Goal: Task Accomplishment & Management: Use online tool/utility

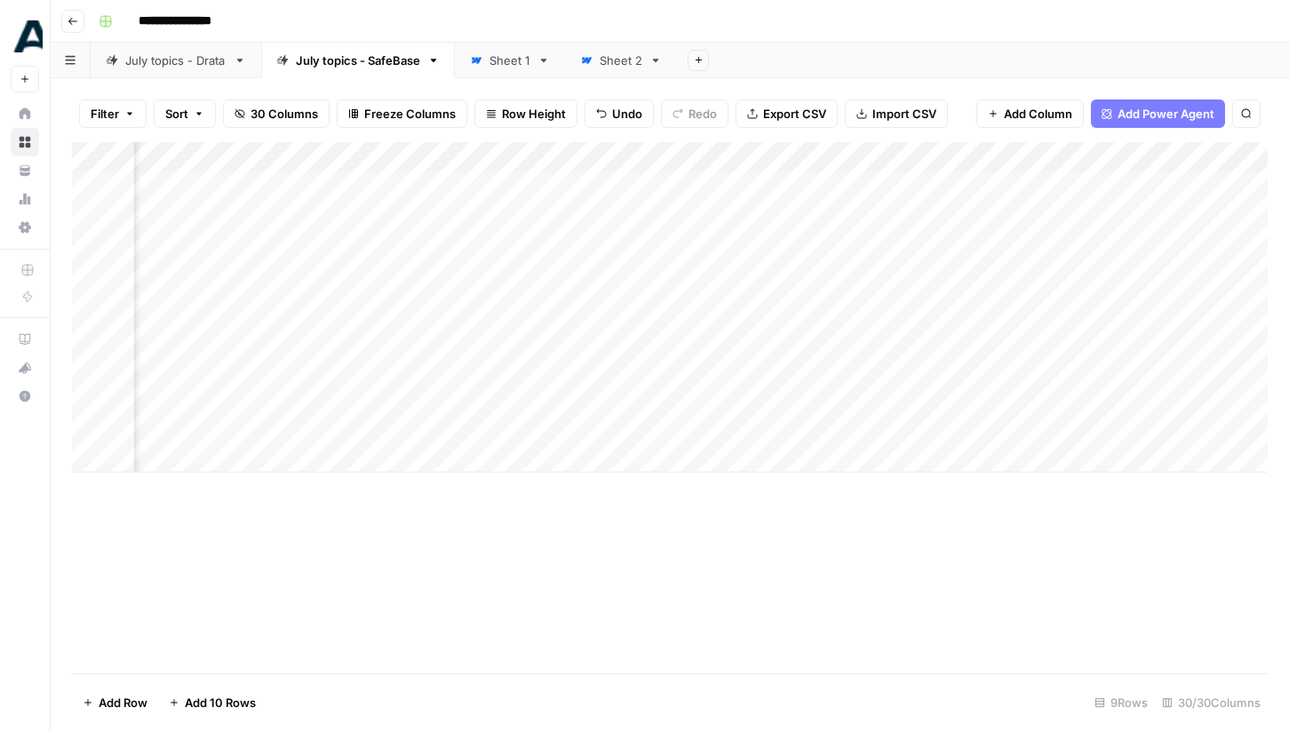
scroll to position [0, 2070]
click at [727, 306] on div "Add Column" at bounding box center [670, 307] width 1196 height 330
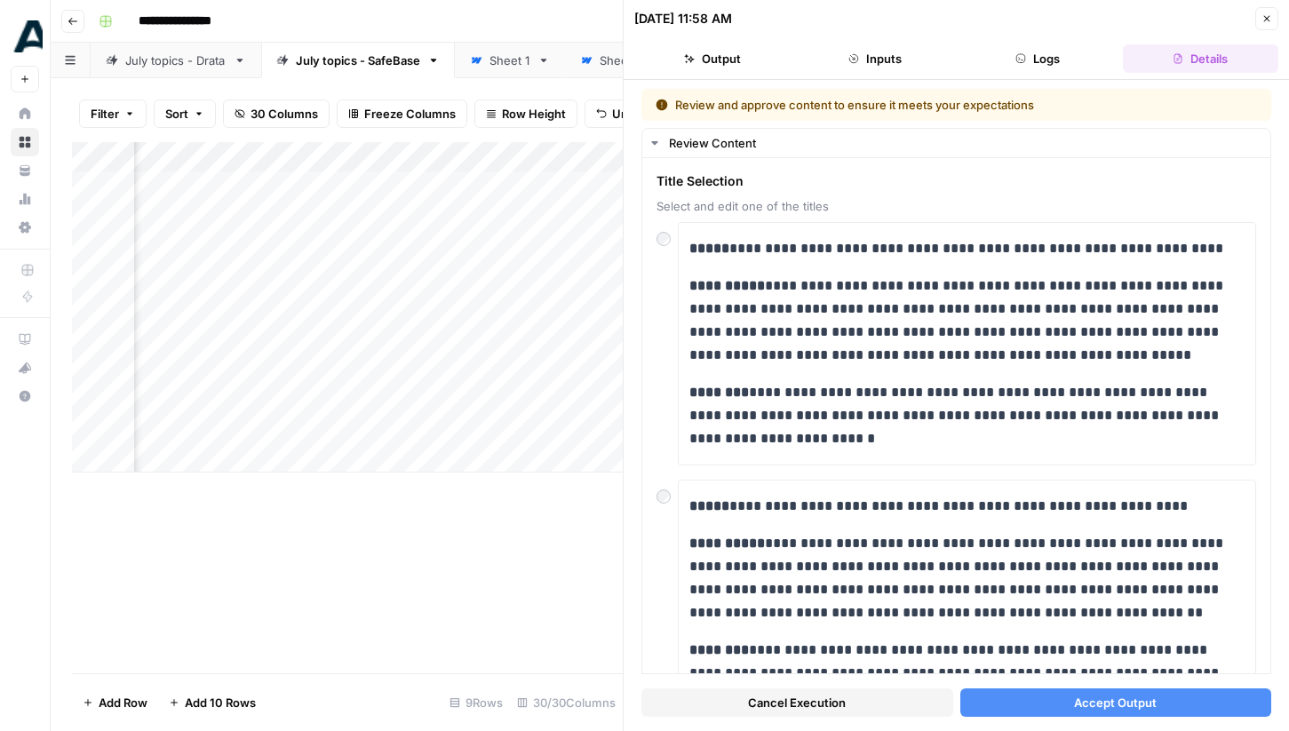
click at [599, 558] on div "Add Column" at bounding box center [347, 407] width 551 height 531
click at [1267, 21] on icon "button" at bounding box center [1266, 18] width 11 height 11
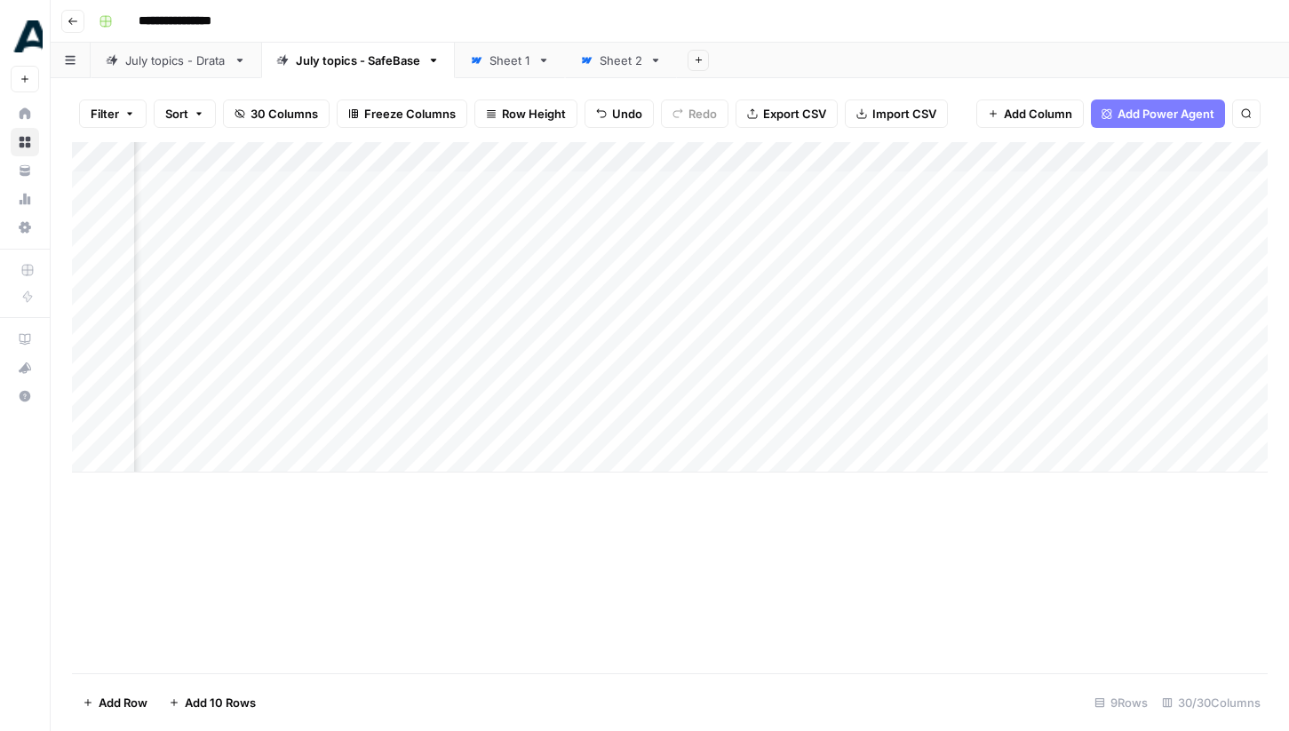
scroll to position [0, 2234]
click at [560, 424] on div "Add Column" at bounding box center [670, 307] width 1196 height 330
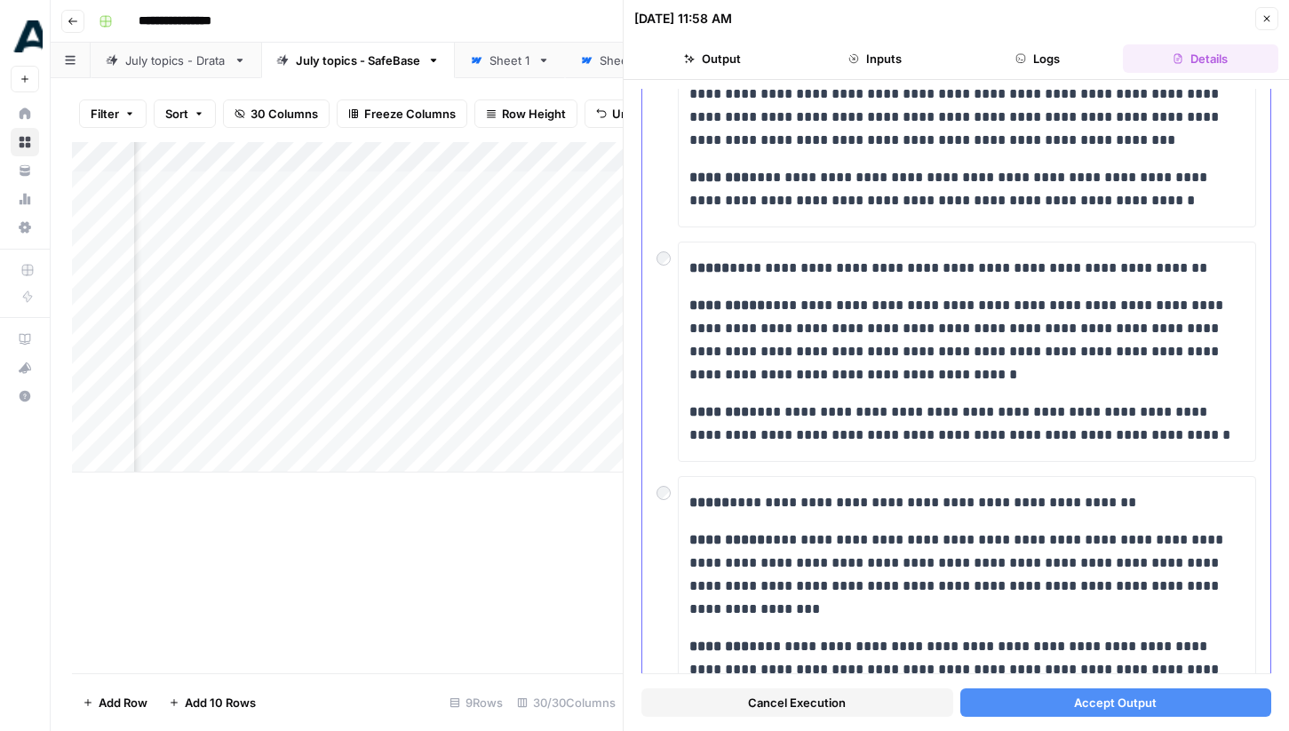
scroll to position [783, 0]
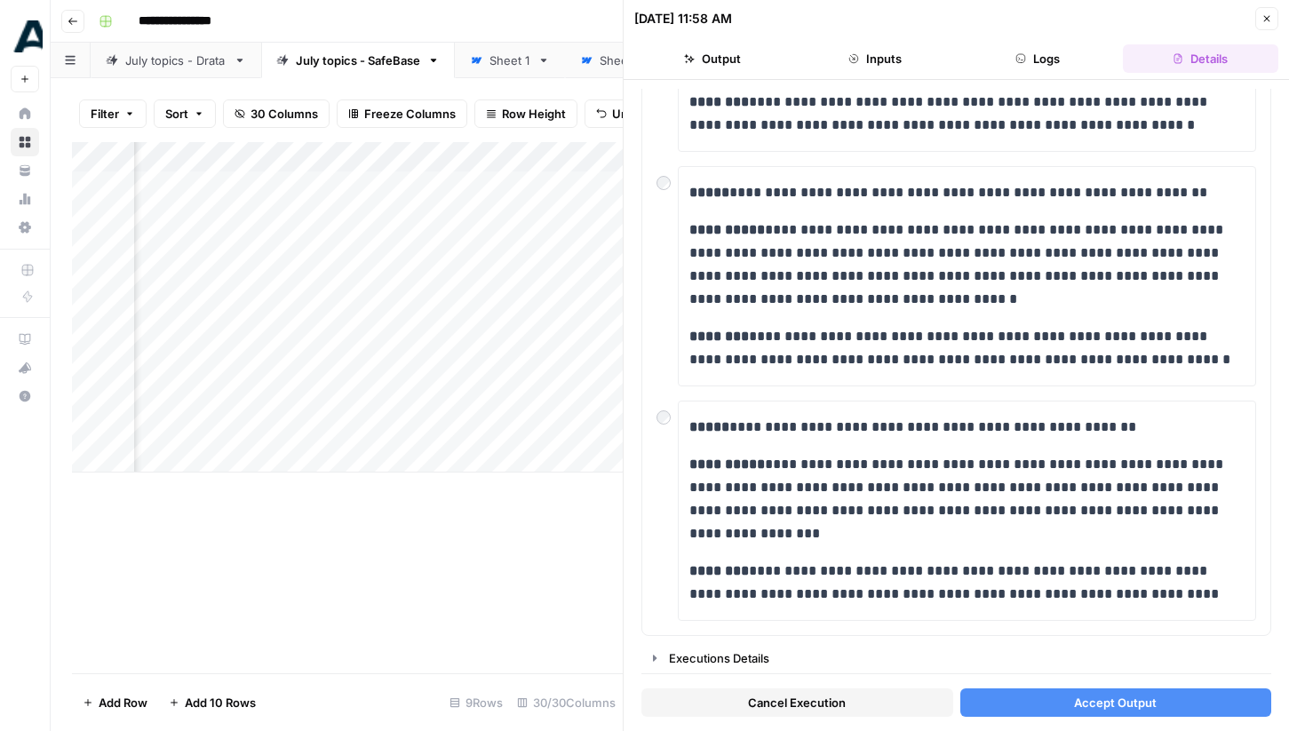
click at [1095, 704] on span "Accept Output" at bounding box center [1115, 703] width 83 height 18
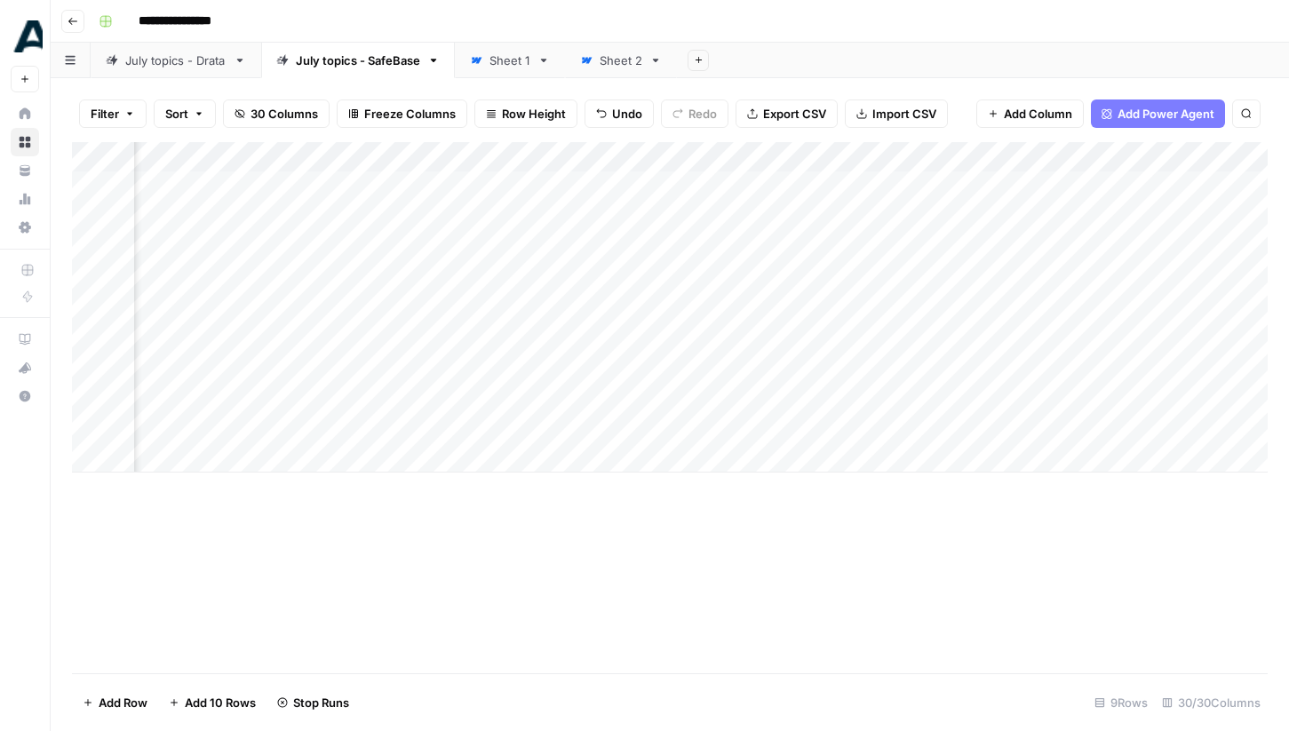
scroll to position [0, 2531]
click at [1005, 366] on div "Add Column" at bounding box center [670, 307] width 1196 height 330
click at [997, 274] on div "Add Column" at bounding box center [670, 307] width 1196 height 330
click at [900, 305] on div "Add Column" at bounding box center [670, 307] width 1196 height 330
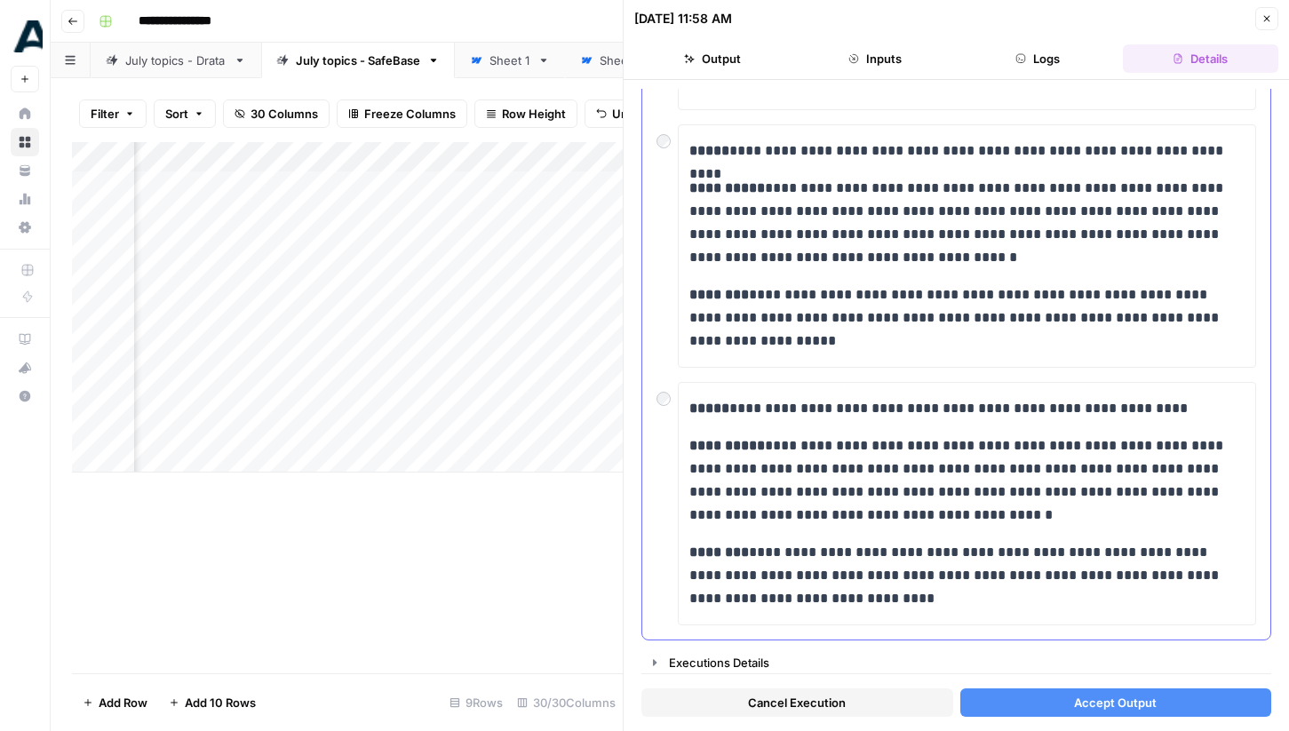
scroll to position [852, 0]
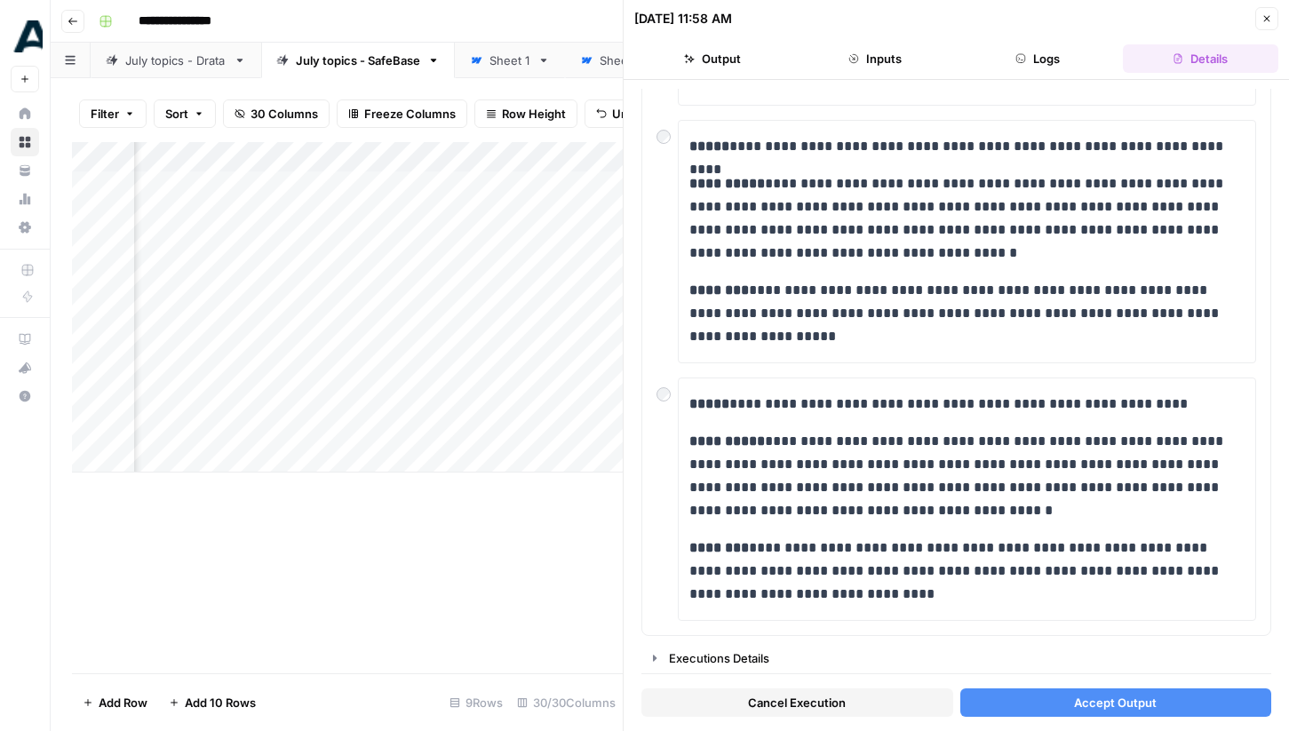
click at [1080, 703] on span "Accept Output" at bounding box center [1115, 703] width 83 height 18
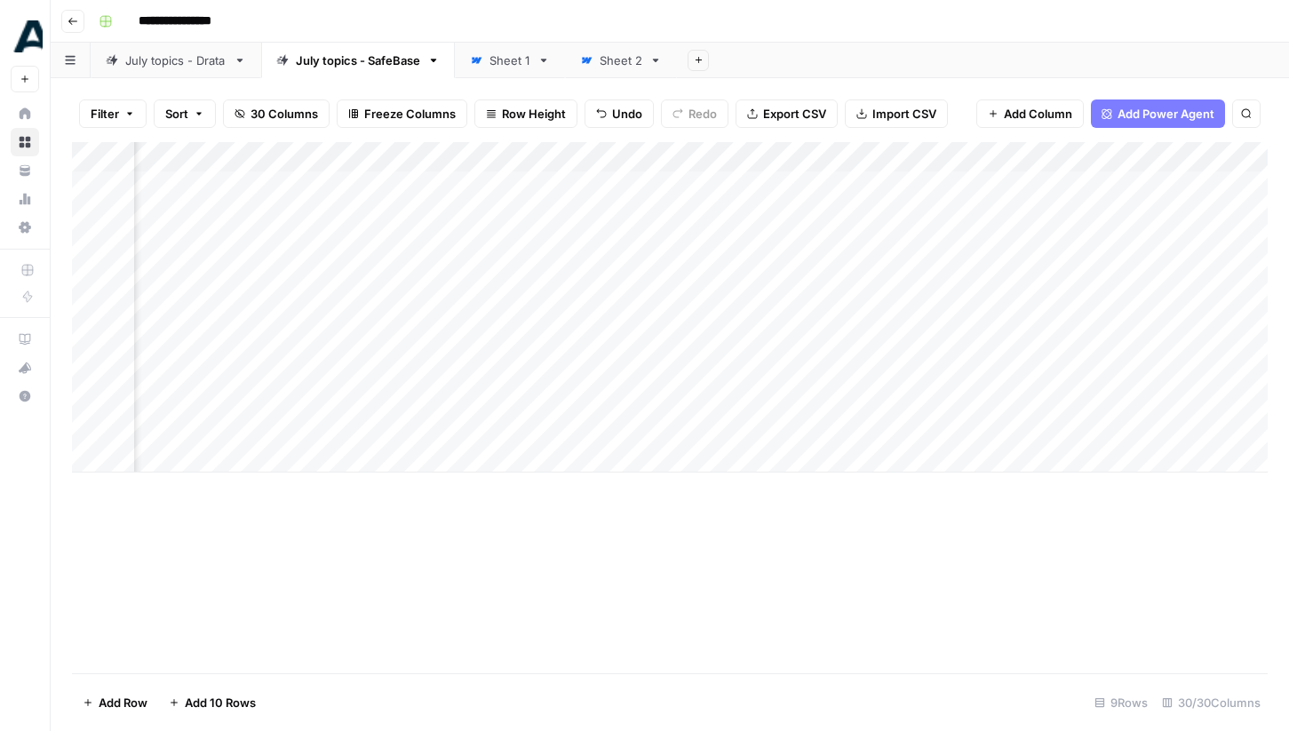
scroll to position [0, 2682]
click at [851, 428] on div "Add Column" at bounding box center [670, 307] width 1196 height 330
click at [845, 307] on div "Add Column" at bounding box center [670, 307] width 1196 height 330
click at [673, 244] on div "Add Column" at bounding box center [670, 307] width 1196 height 330
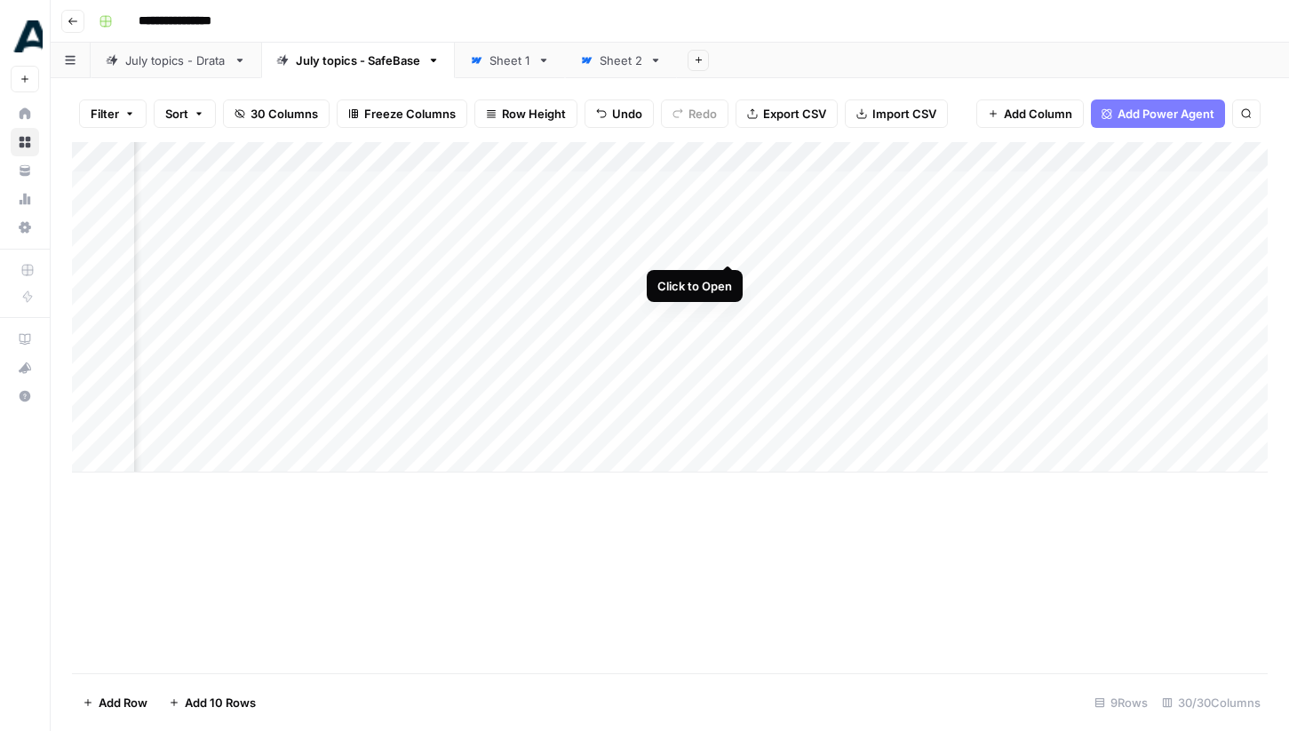
click at [727, 244] on div "Add Column" at bounding box center [670, 307] width 1196 height 330
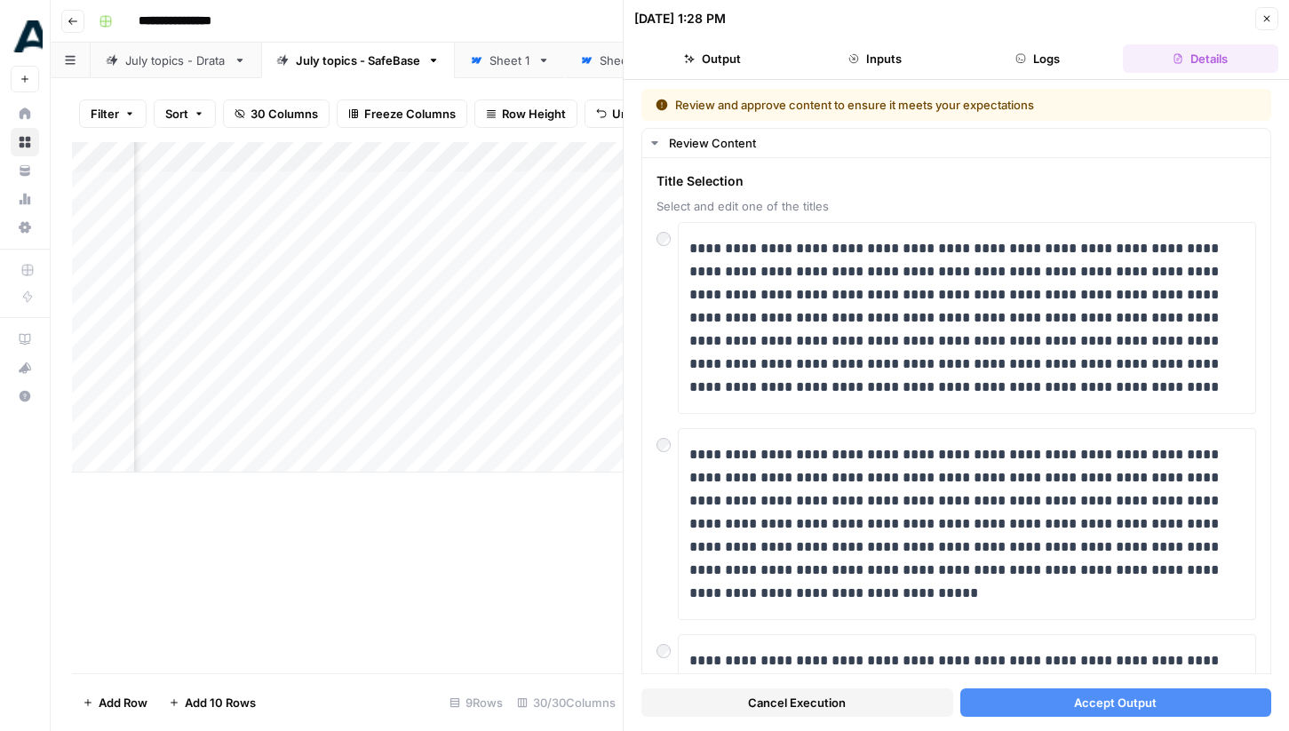
click at [1259, 12] on button "Close" at bounding box center [1266, 18] width 23 height 23
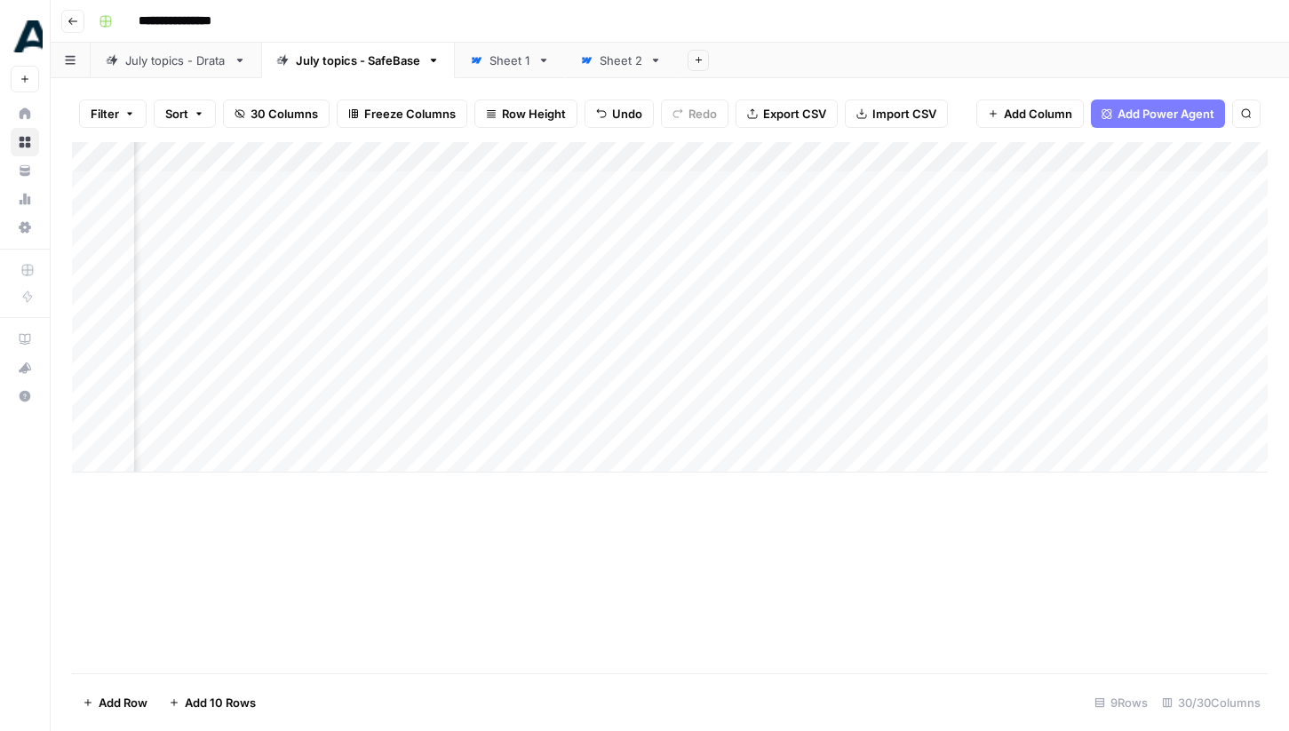
scroll to position [0, 1578]
click at [423, 248] on div "Add Column" at bounding box center [670, 307] width 1196 height 330
click at [1191, 248] on div "Add Column" at bounding box center [670, 307] width 1196 height 330
click at [1210, 244] on div "Add Column" at bounding box center [670, 307] width 1196 height 330
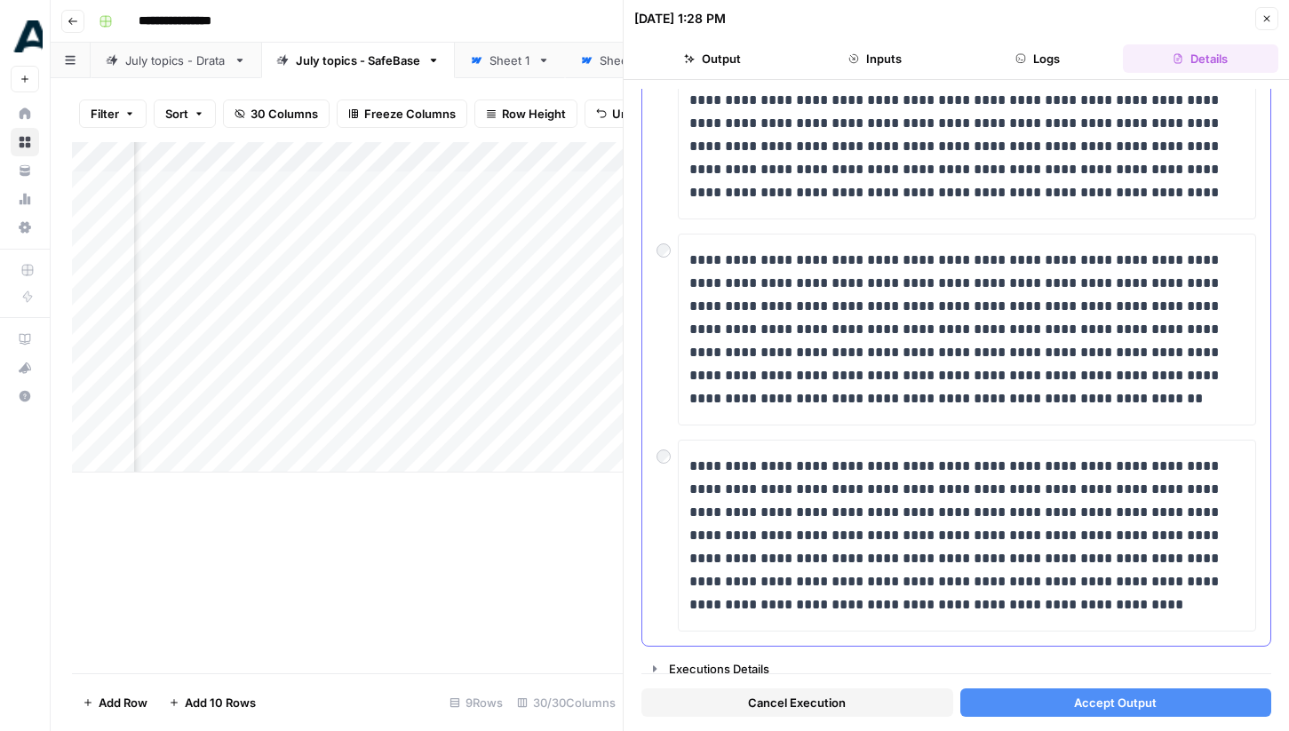
scroll to position [617, 0]
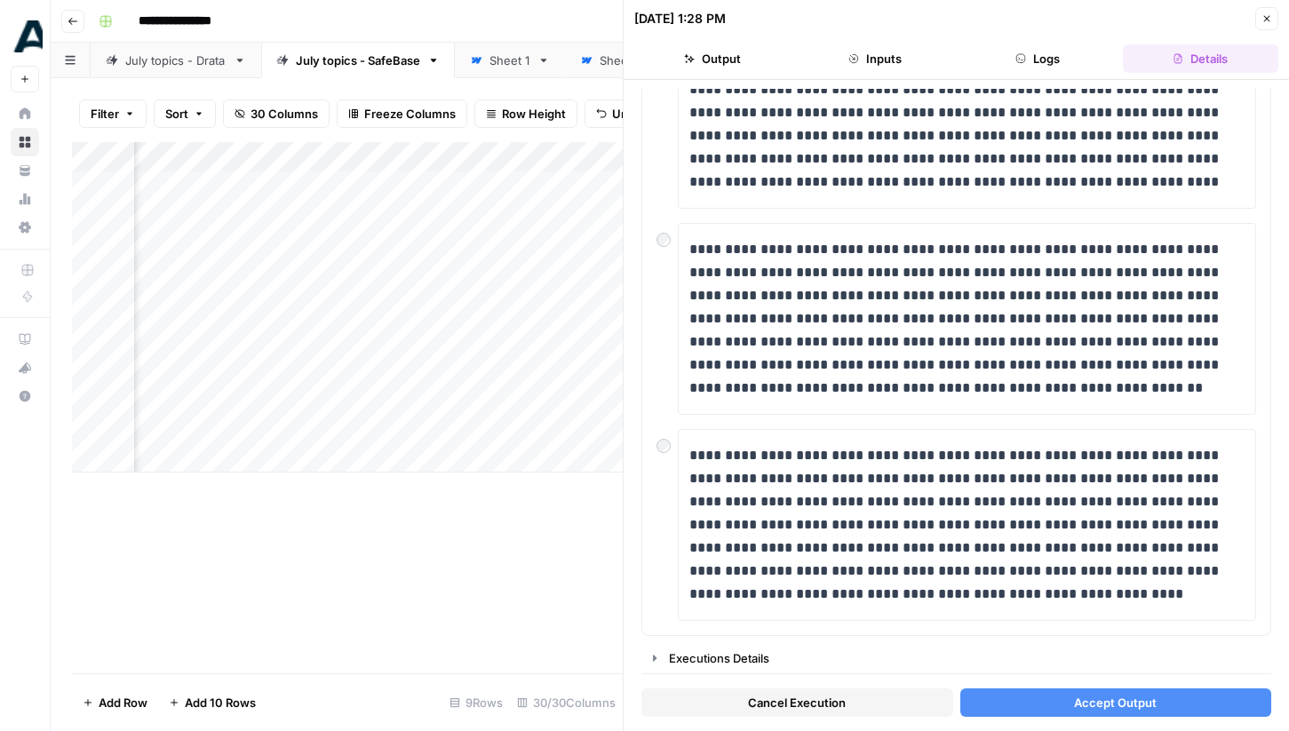
click at [1069, 691] on button "Accept Output" at bounding box center [1116, 702] width 312 height 28
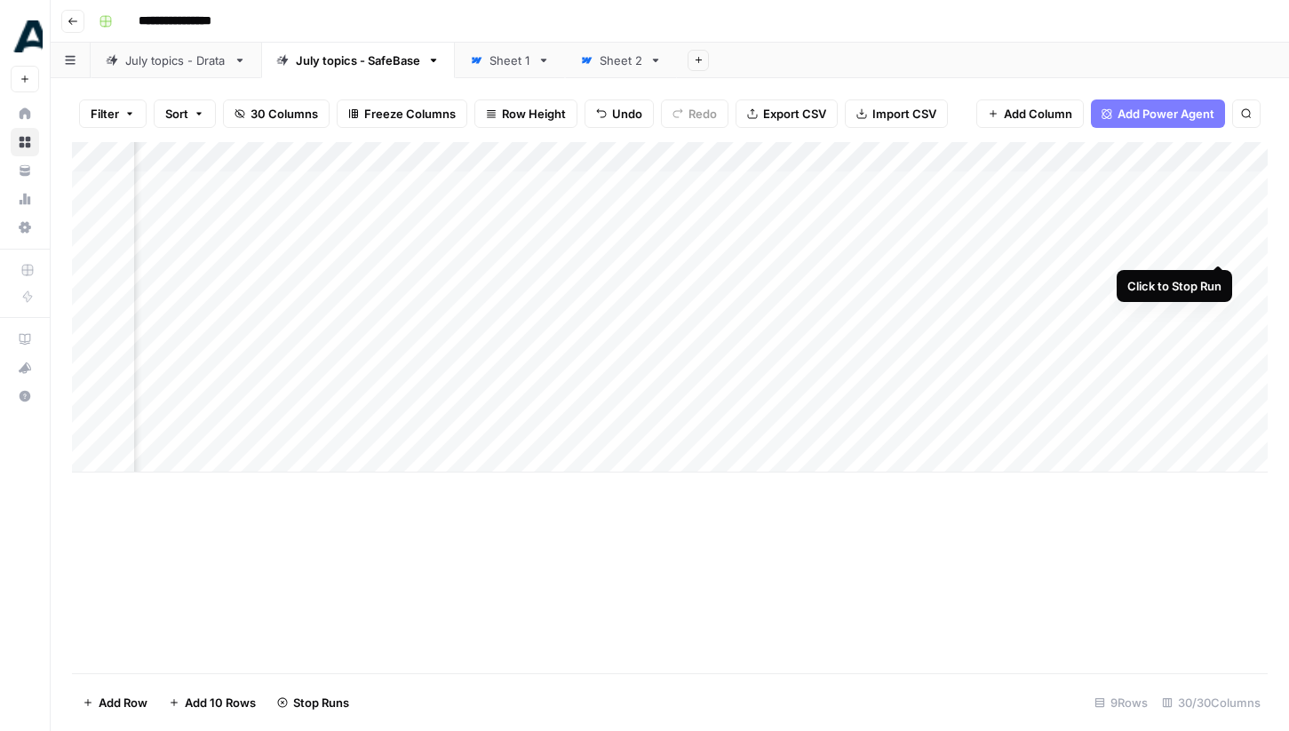
click at [1221, 249] on div "Add Column" at bounding box center [670, 307] width 1196 height 330
click at [1218, 248] on div "Add Column" at bounding box center [670, 307] width 1196 height 330
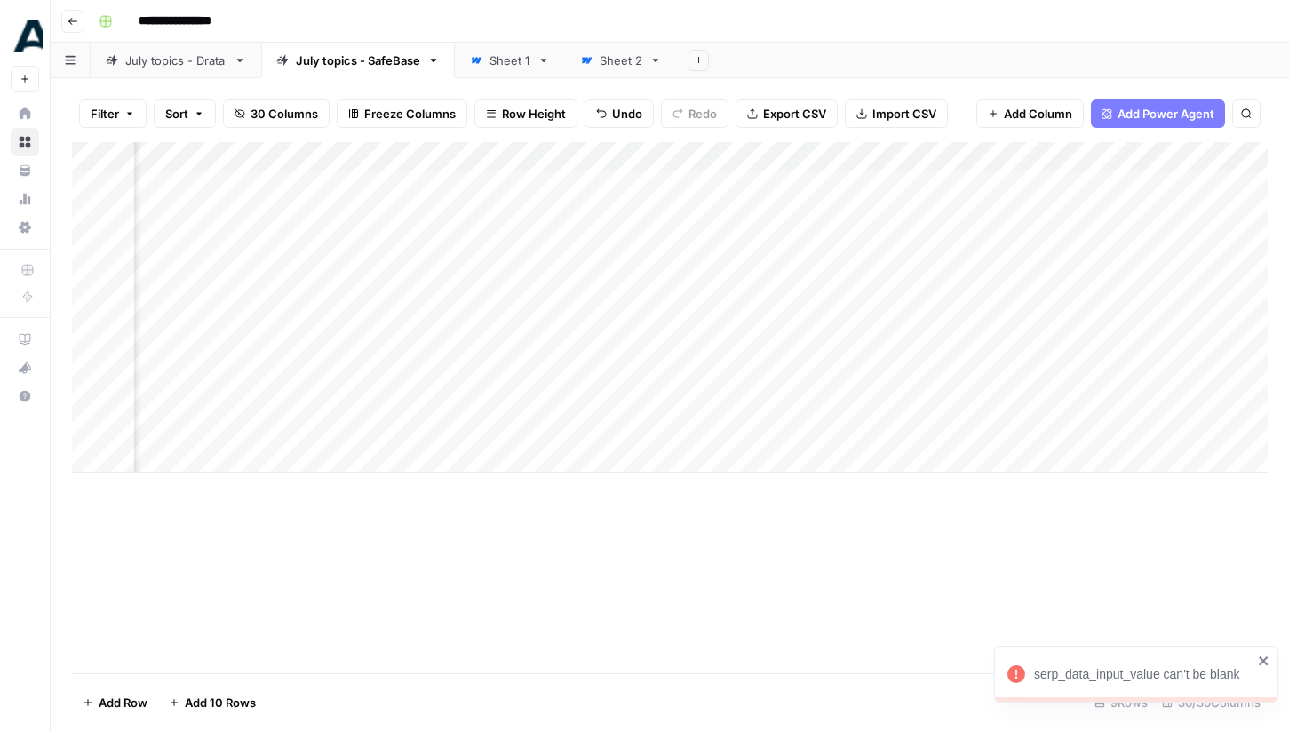
click at [1267, 664] on icon "close" at bounding box center [1264, 661] width 12 height 14
click at [752, 338] on div "Add Column" at bounding box center [670, 307] width 1196 height 330
click at [749, 338] on div "Add Column" at bounding box center [670, 307] width 1196 height 330
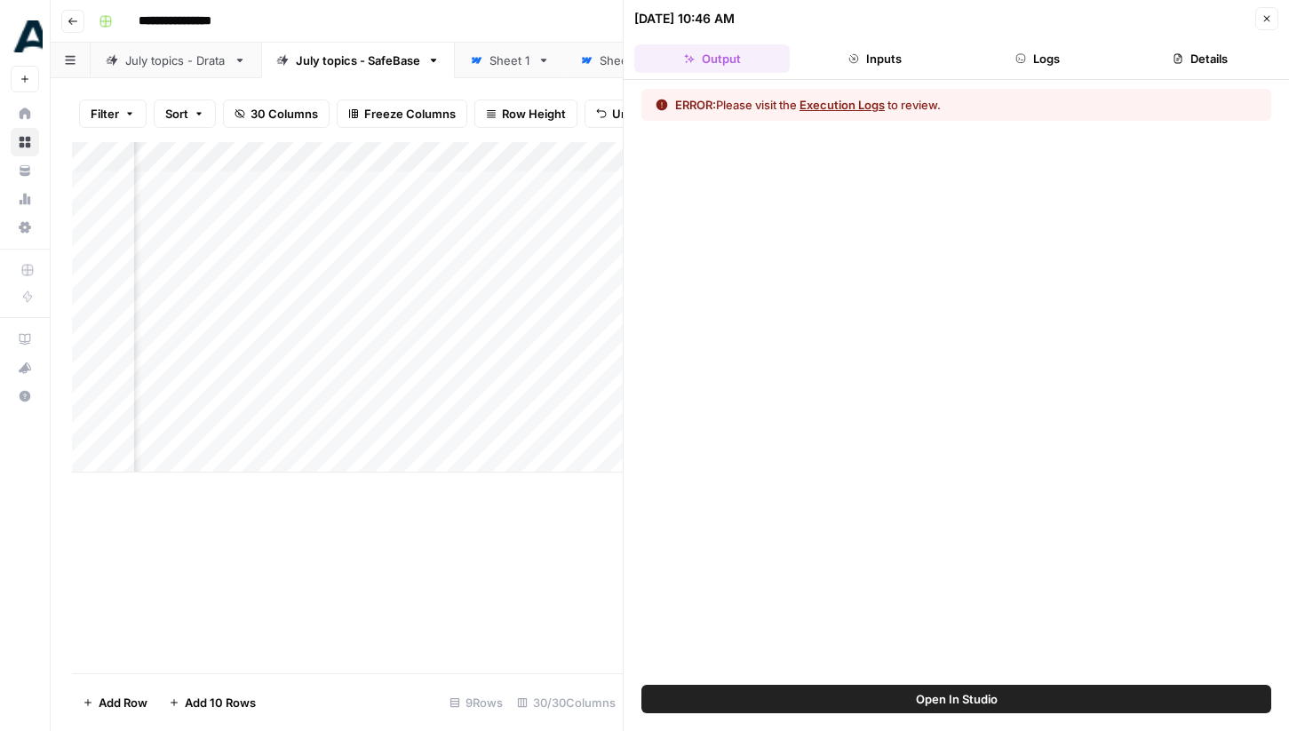
click at [867, 103] on button "Execution Logs" at bounding box center [841, 105] width 85 height 18
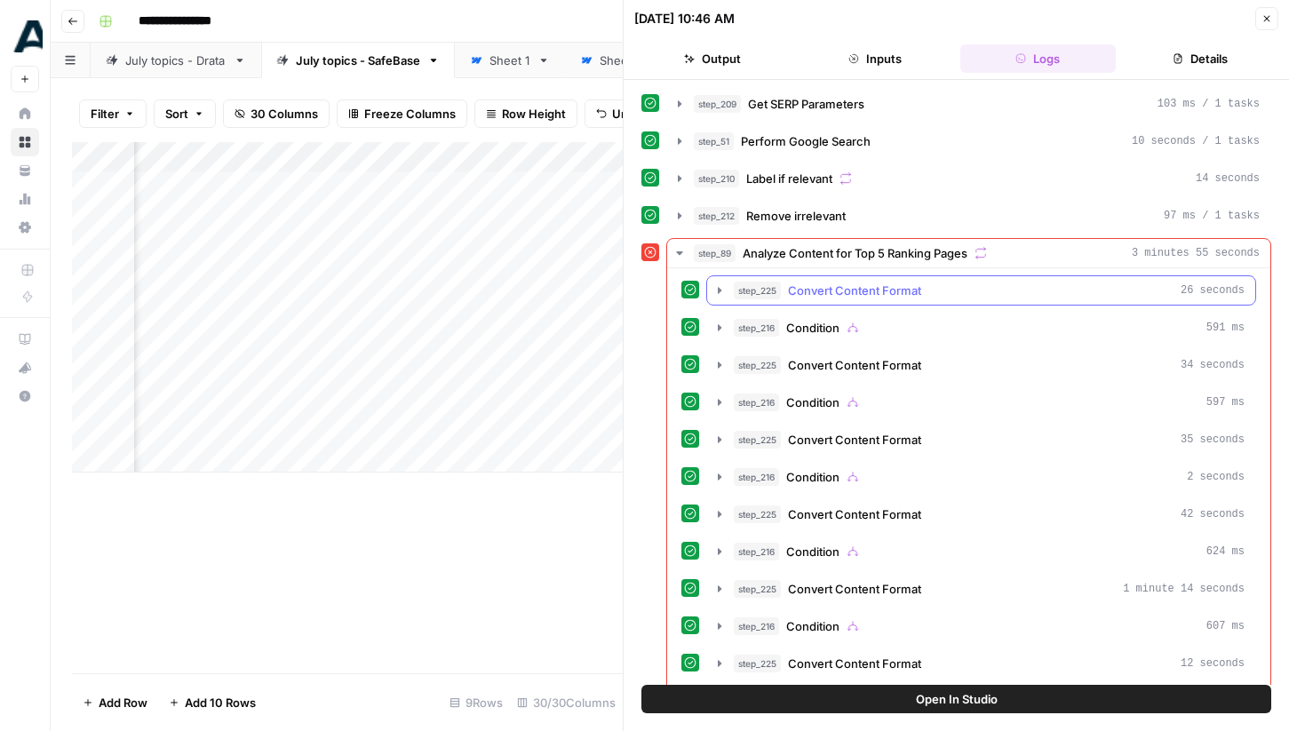
scroll to position [85, 0]
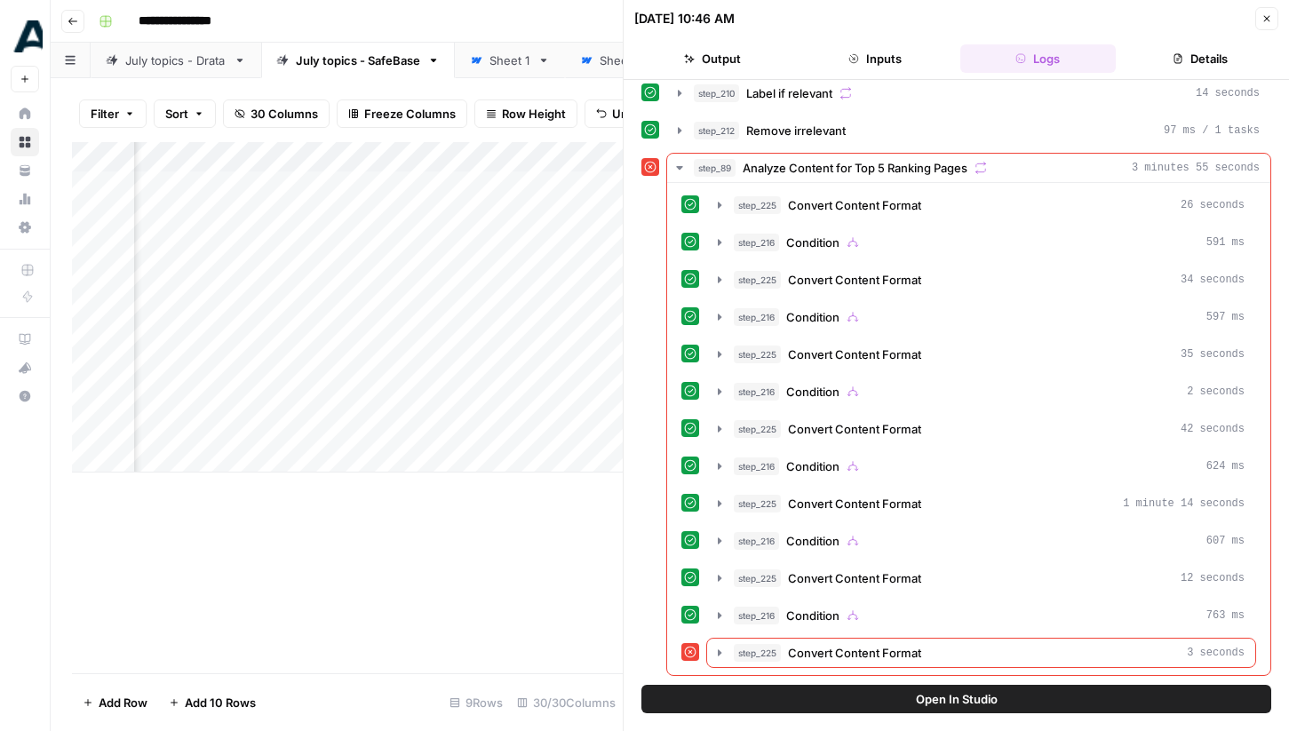
click at [1265, 13] on icon "button" at bounding box center [1266, 18] width 11 height 11
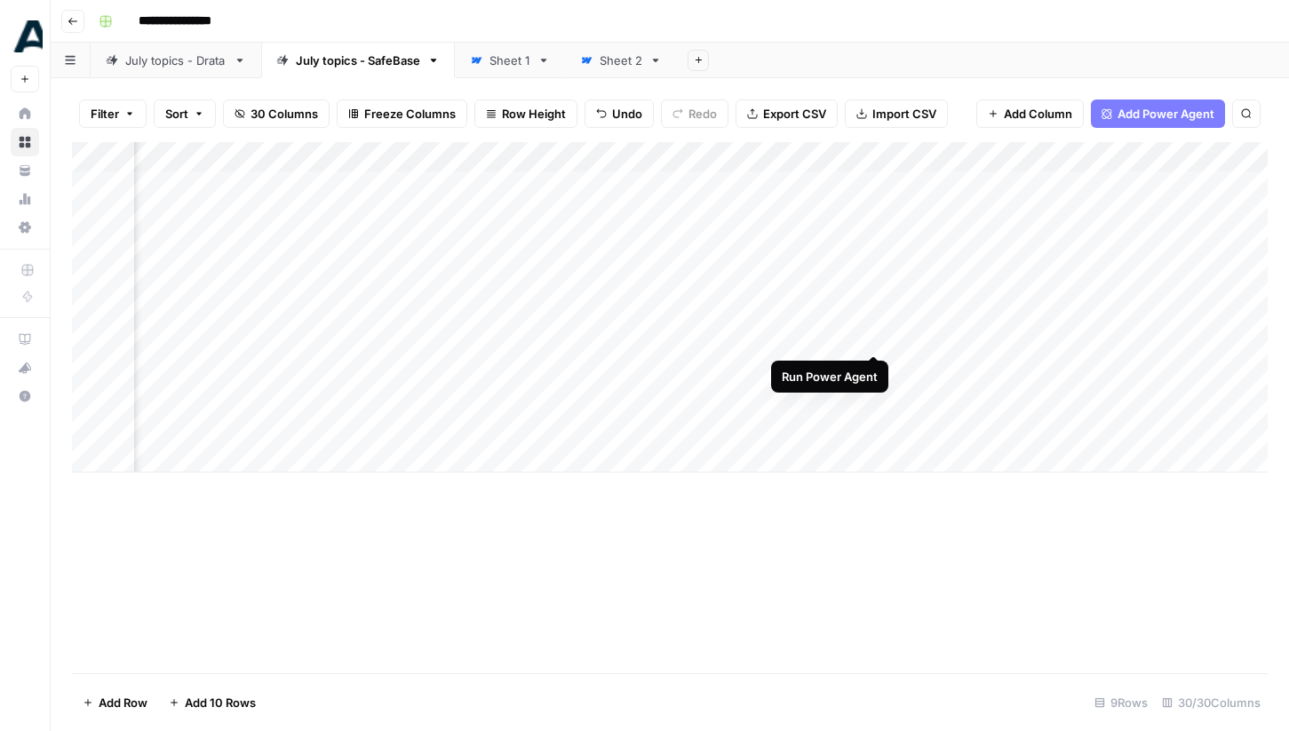
click at [872, 334] on div "Add Column" at bounding box center [670, 307] width 1196 height 330
click at [649, 365] on div "Add Column" at bounding box center [670, 307] width 1196 height 330
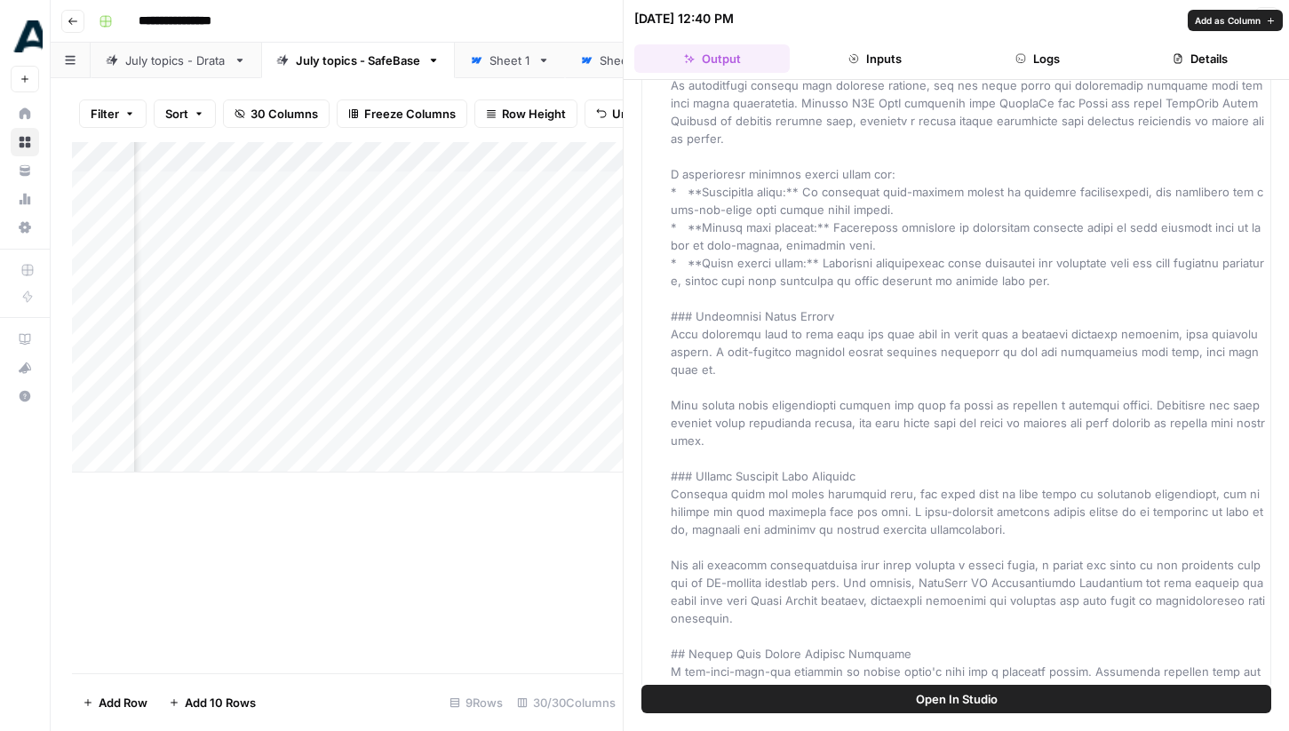
scroll to position [1483, 0]
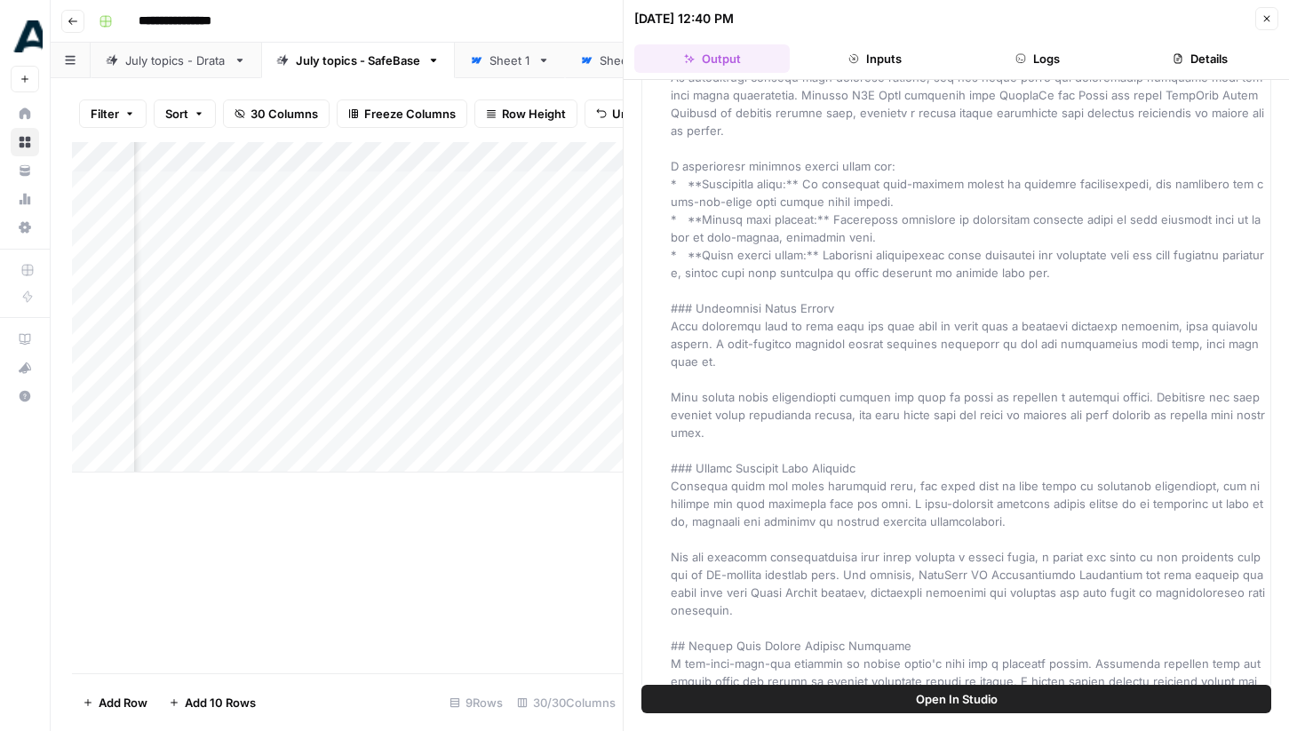
click at [587, 558] on div "Add Column" at bounding box center [347, 407] width 551 height 531
click at [1264, 20] on icon "button" at bounding box center [1266, 18] width 11 height 11
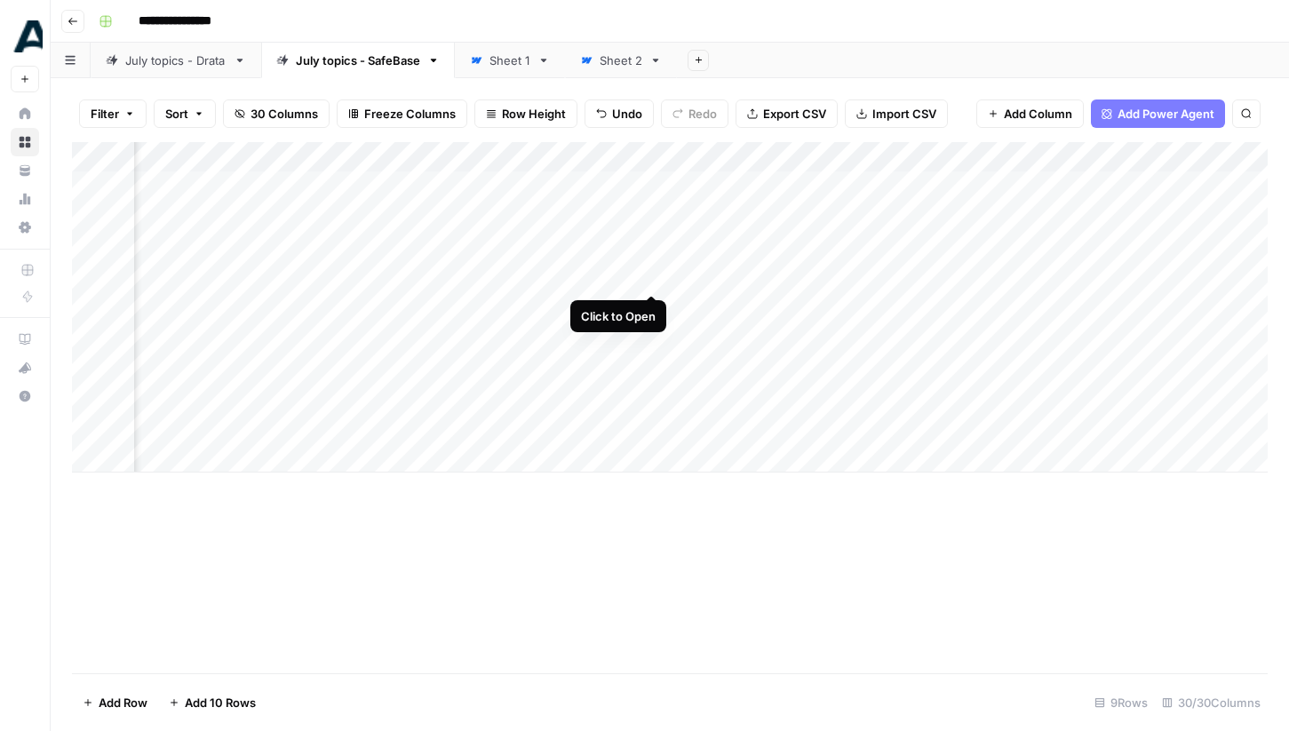
click at [653, 281] on div "Add Column" at bounding box center [670, 307] width 1196 height 330
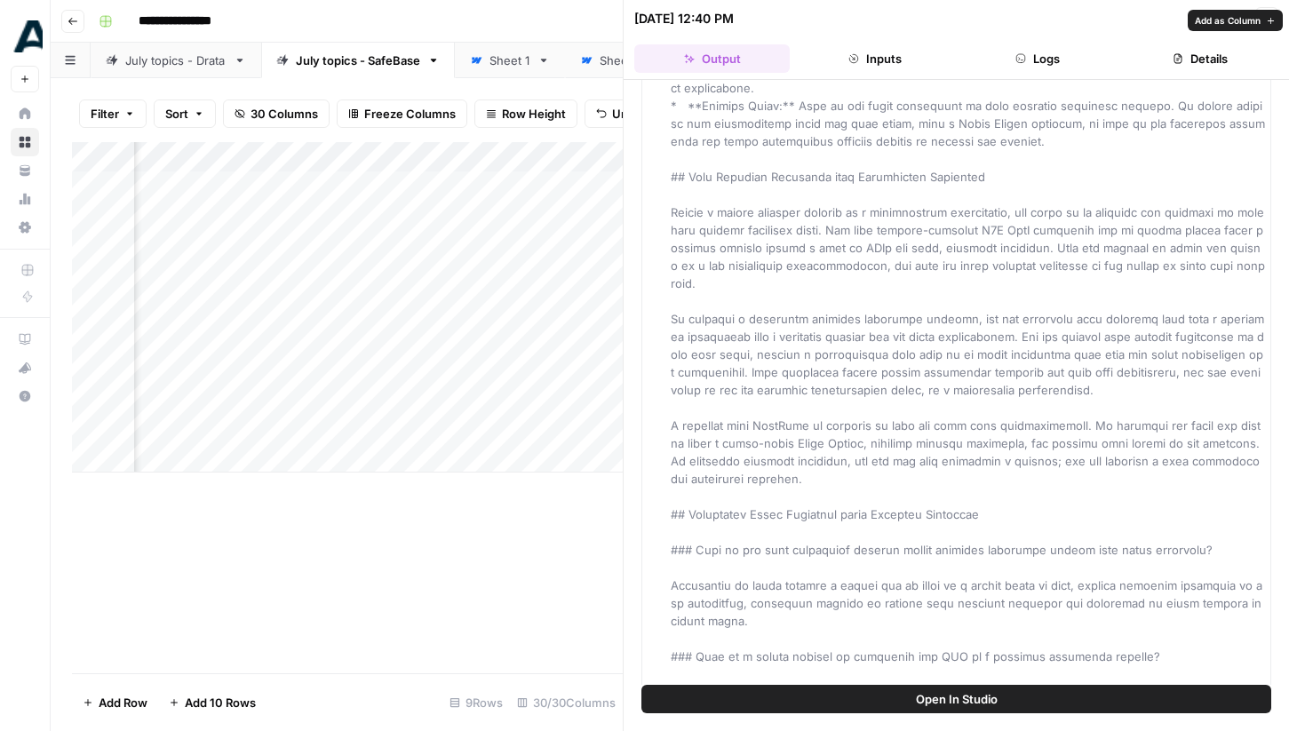
scroll to position [3006, 0]
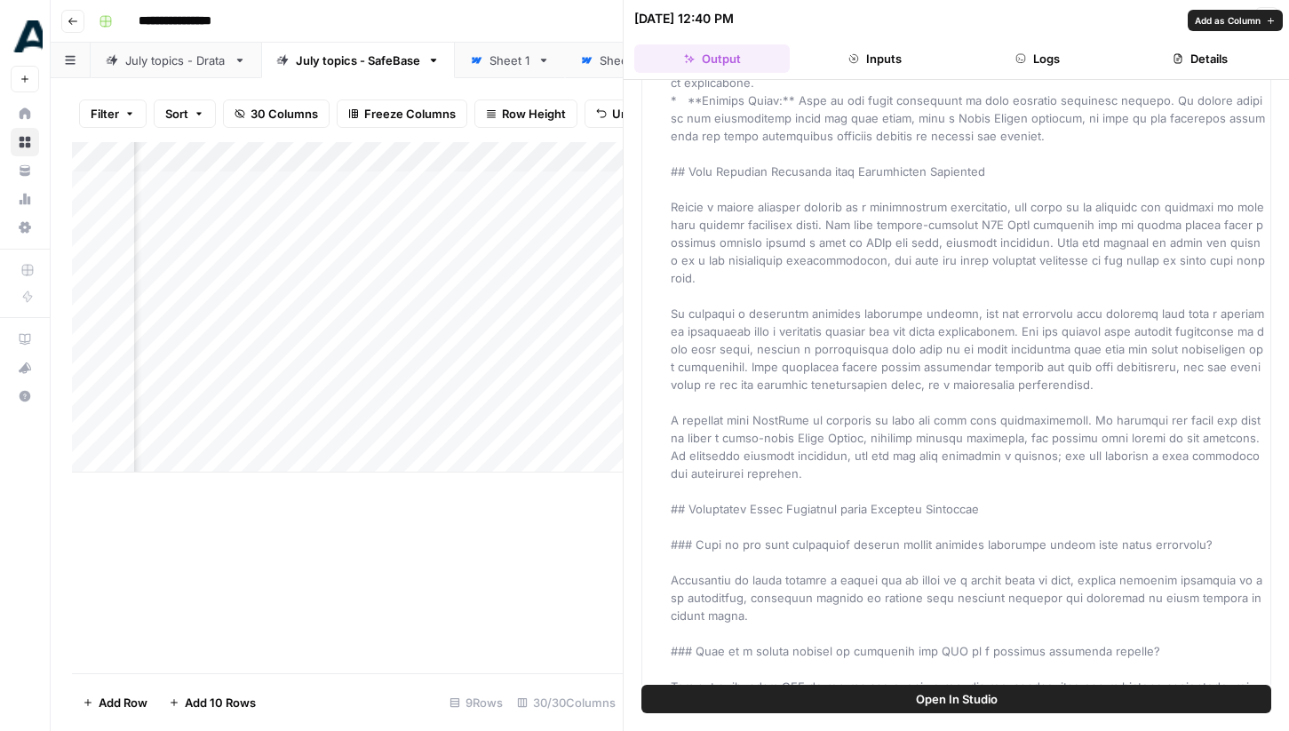
click at [584, 586] on div "Add Column" at bounding box center [347, 407] width 551 height 531
click at [1212, 65] on button "Details" at bounding box center [1200, 58] width 155 height 28
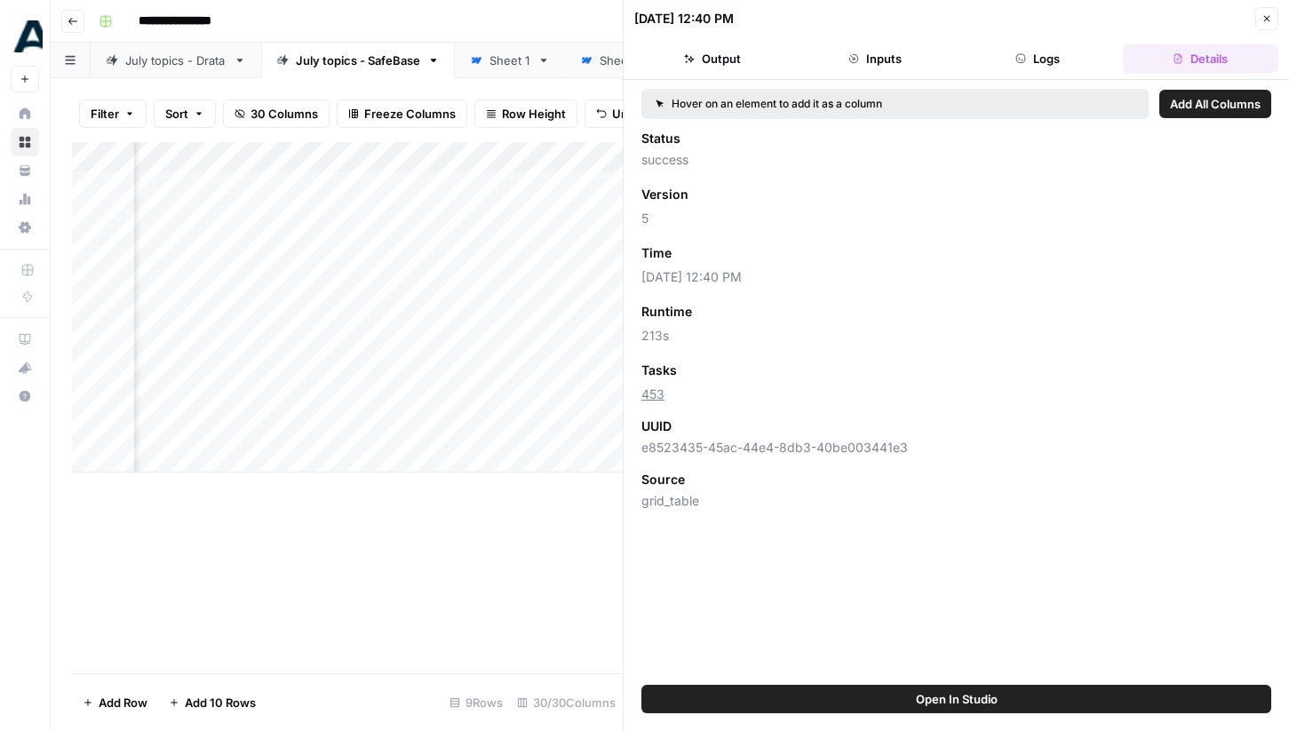
scroll to position [0, 0]
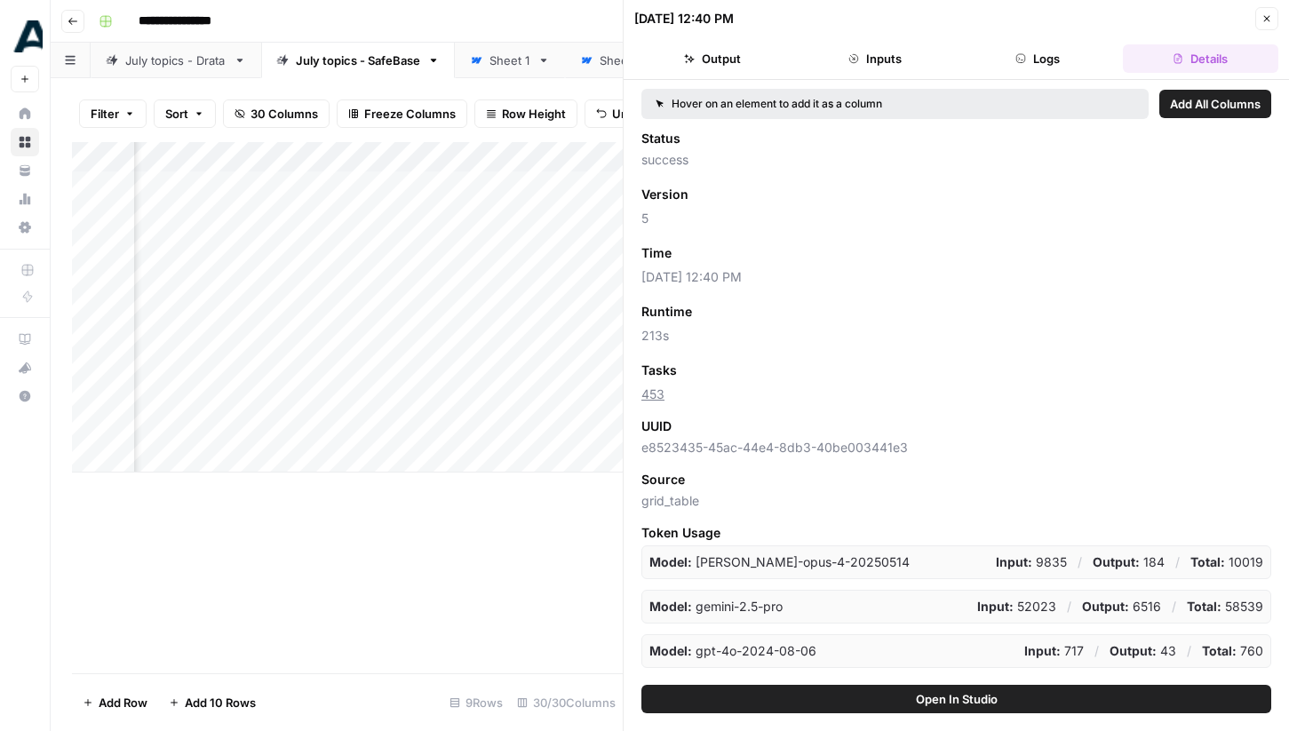
click at [1266, 22] on icon "button" at bounding box center [1266, 18] width 11 height 11
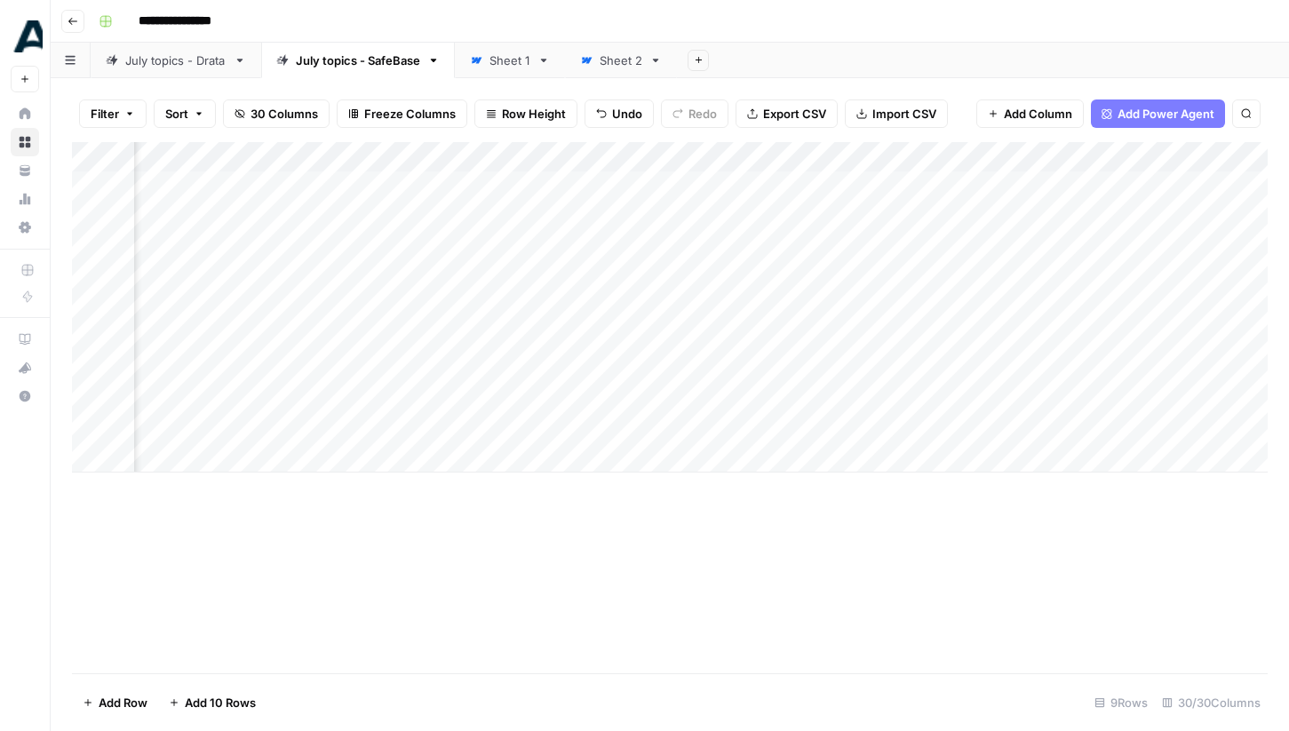
scroll to position [0, 3357]
click at [818, 311] on div "Add Column" at bounding box center [670, 307] width 1196 height 330
click at [812, 271] on div "Add Column" at bounding box center [670, 307] width 1196 height 330
click at [813, 367] on div "Add Column" at bounding box center [670, 307] width 1196 height 330
click at [811, 429] on div "Add Column" at bounding box center [670, 307] width 1196 height 330
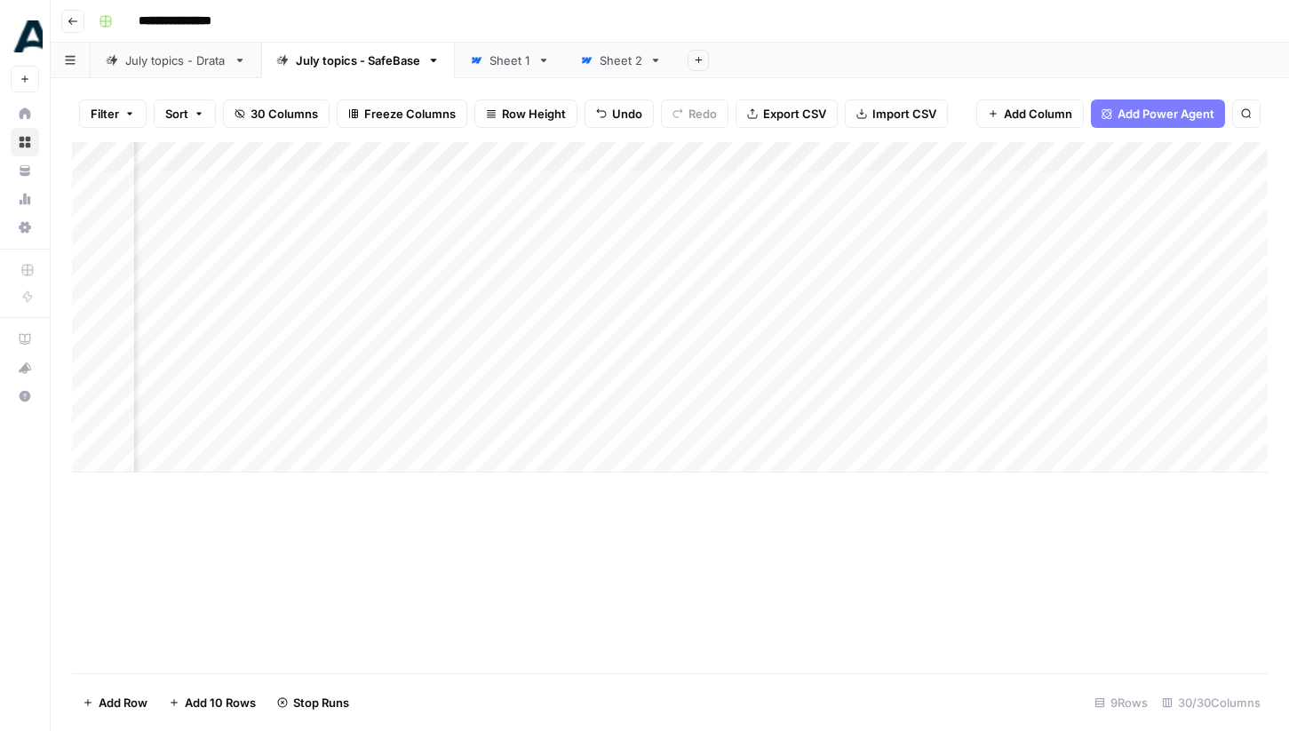
scroll to position [0, 2865]
click at [711, 372] on div "Add Column" at bounding box center [670, 307] width 1196 height 330
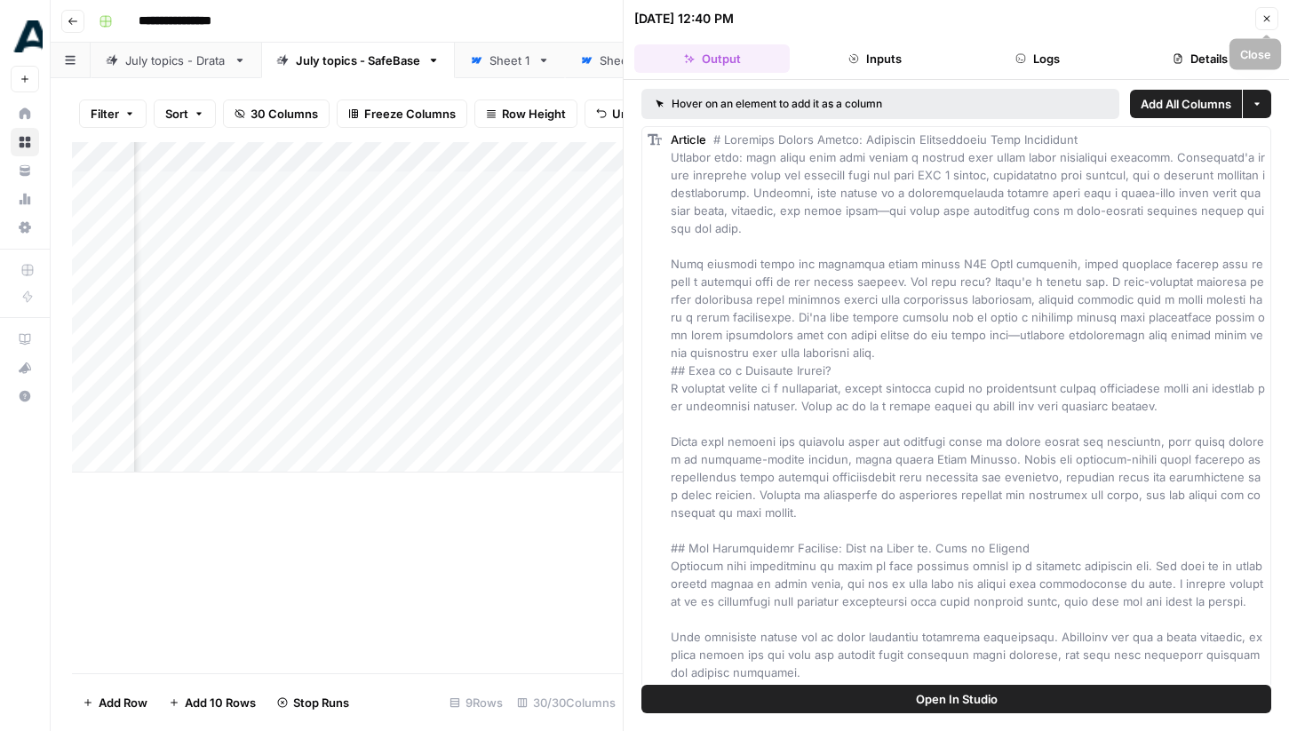
click at [1267, 20] on icon "button" at bounding box center [1266, 18] width 11 height 11
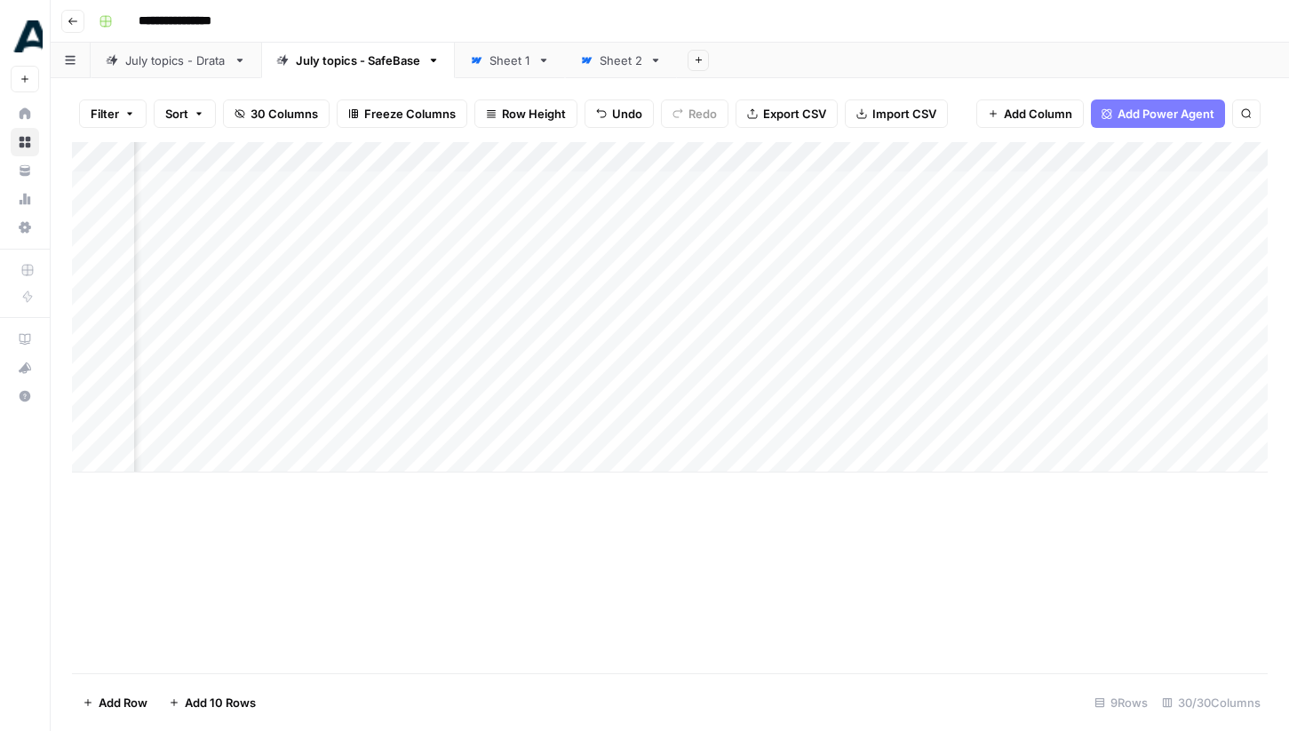
scroll to position [0, 2729]
click at [845, 273] on div "Add Column" at bounding box center [670, 307] width 1196 height 330
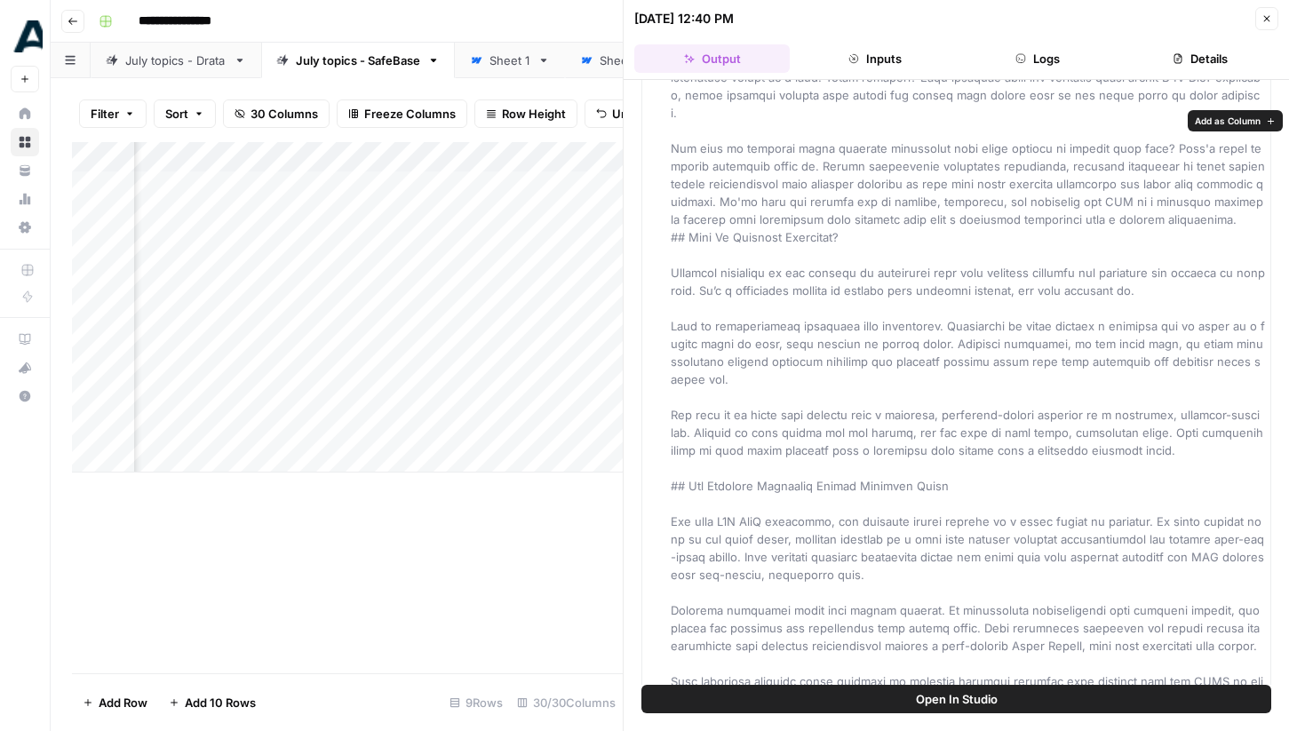
scroll to position [122, 0]
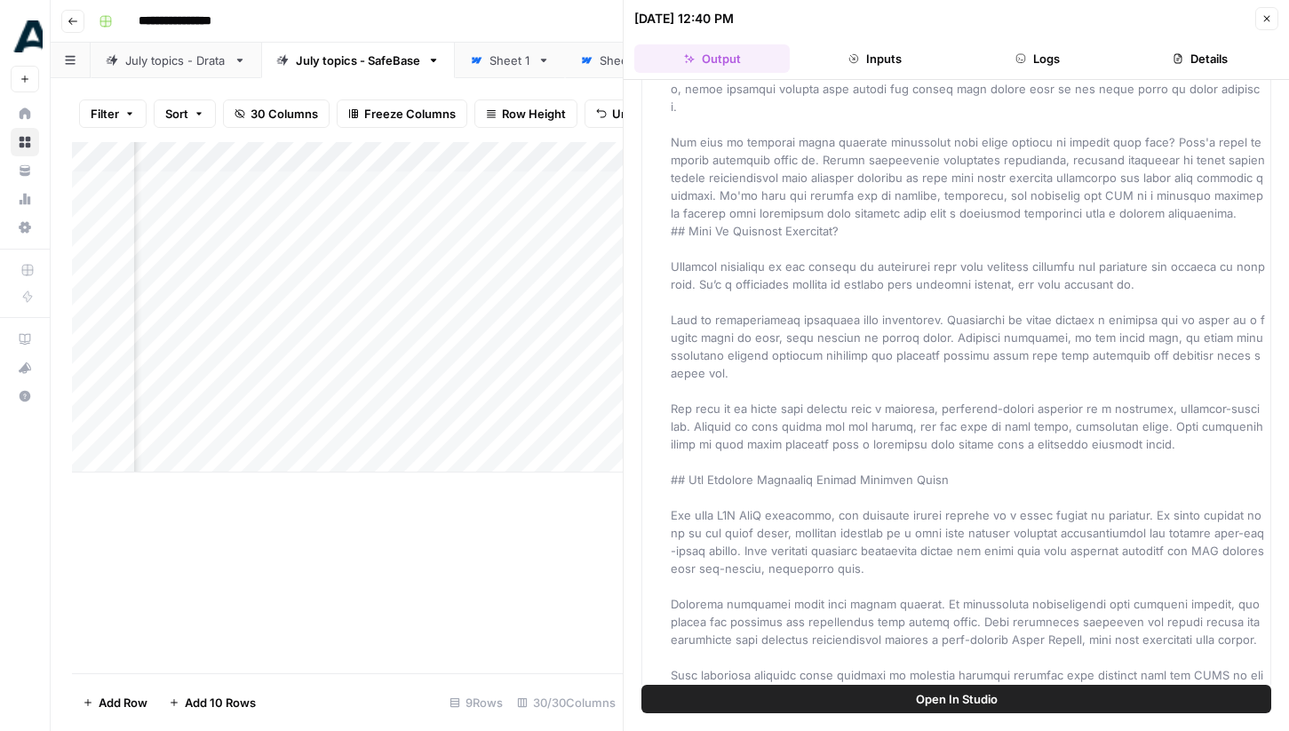
click at [942, 695] on span "Open In Studio" at bounding box center [957, 699] width 82 height 18
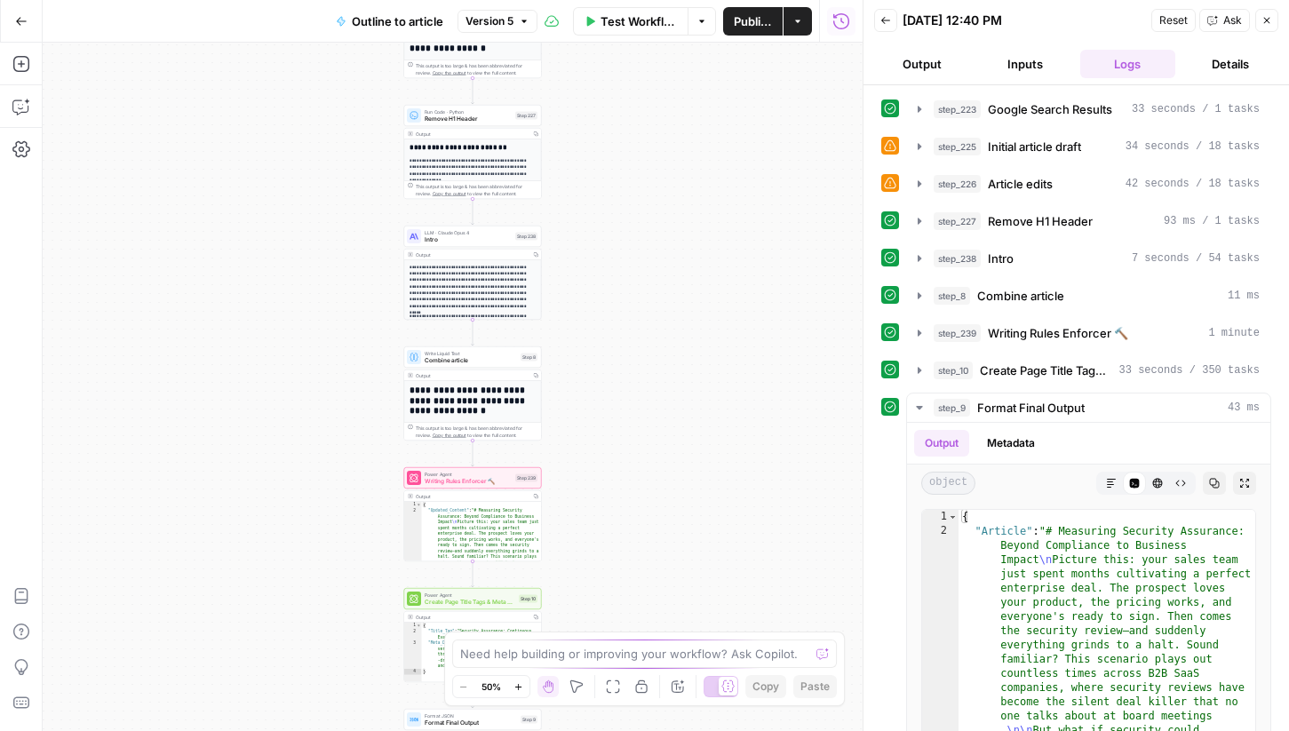
click at [709, 25] on button "Options" at bounding box center [701, 21] width 28 height 28
click at [703, 27] on button "Options" at bounding box center [701, 21] width 28 height 28
click at [798, 23] on icon "button" at bounding box center [797, 21] width 11 height 11
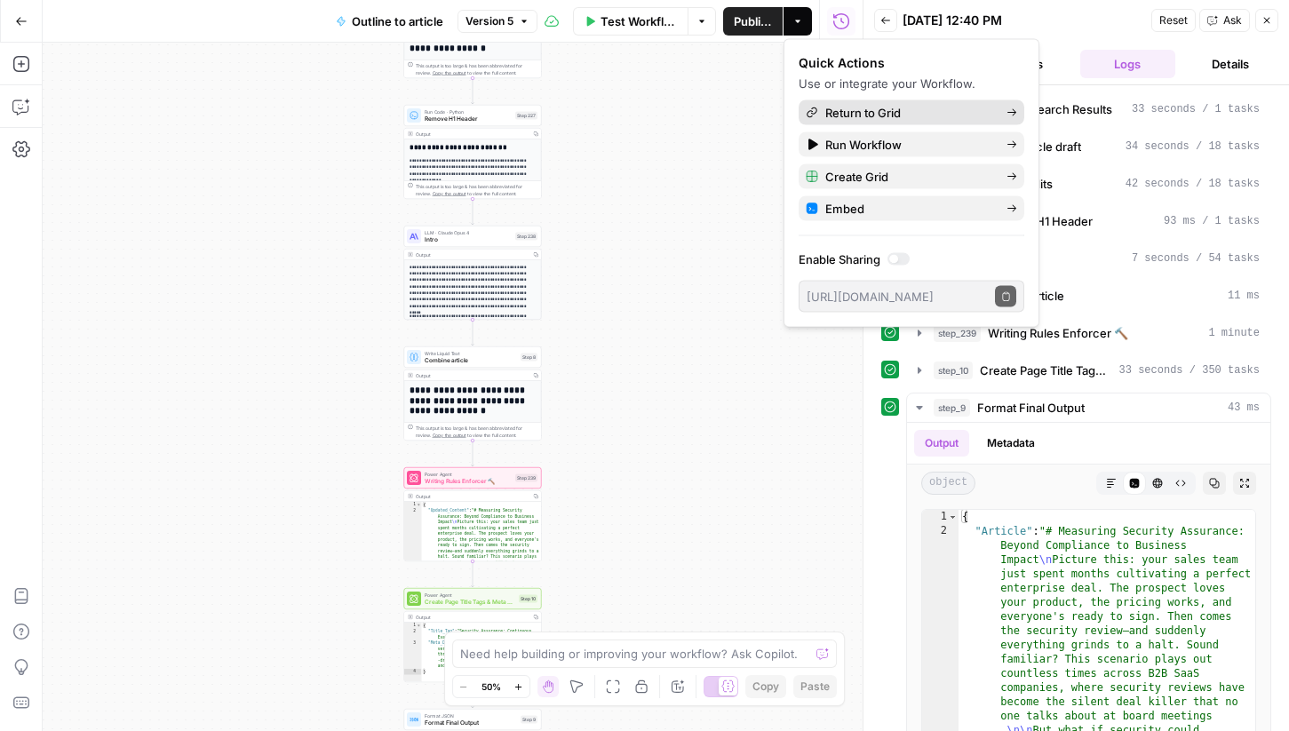
click at [848, 111] on span "Return to Grid" at bounding box center [908, 113] width 167 height 18
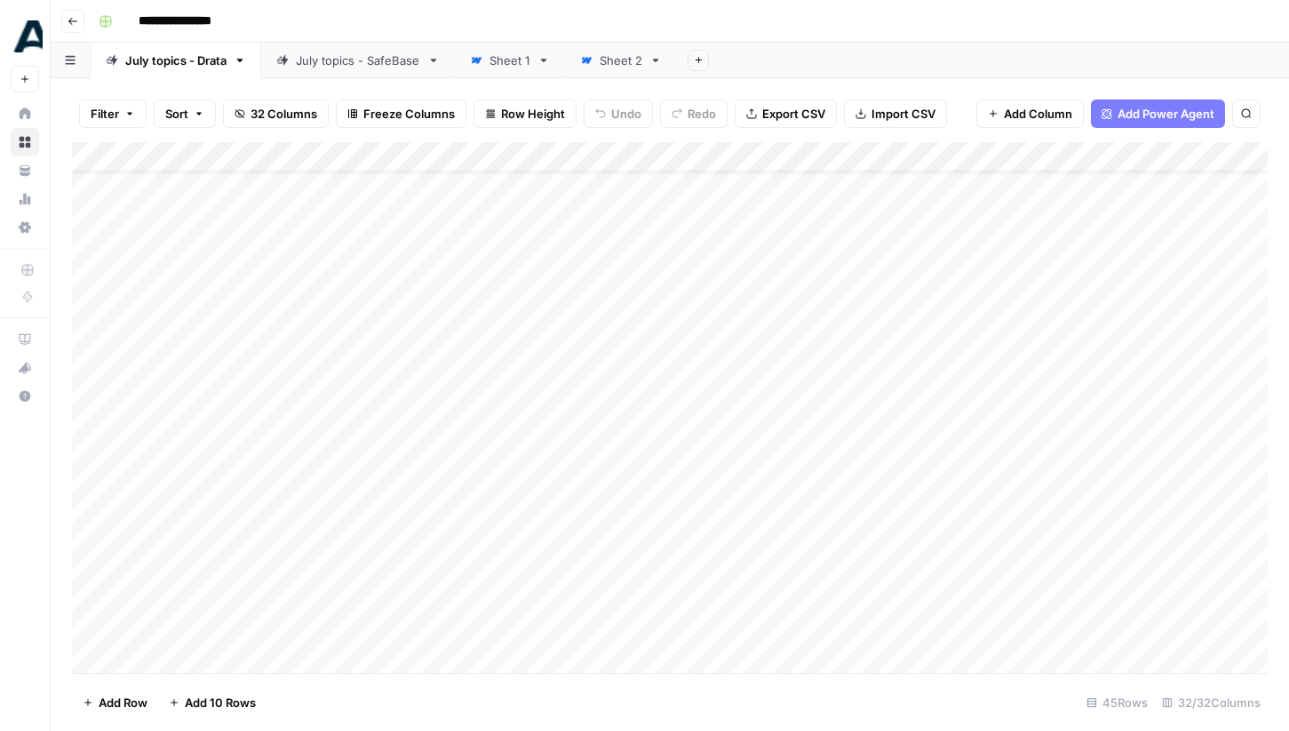
scroll to position [72, 0]
click at [366, 67] on div "July topics - SafeBase" at bounding box center [358, 61] width 124 height 18
click at [782, 187] on div "Add Column" at bounding box center [670, 307] width 1196 height 330
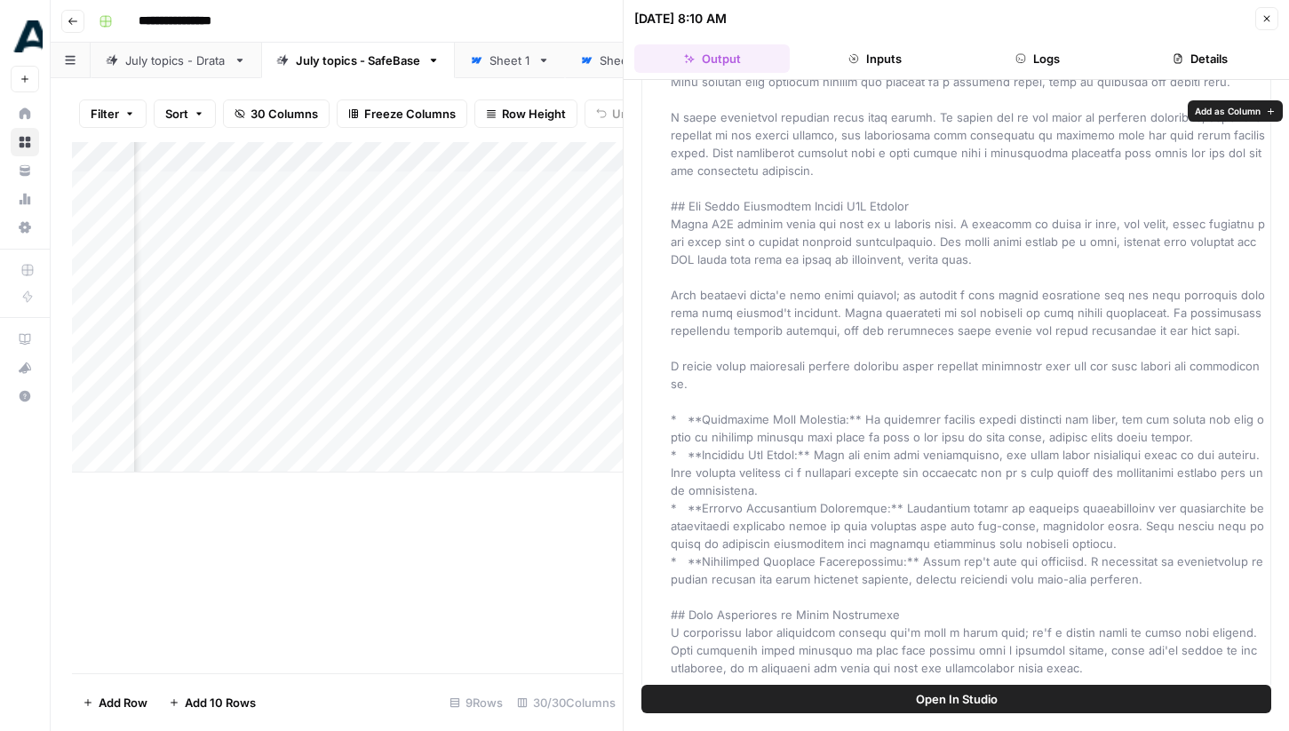
scroll to position [1153, 0]
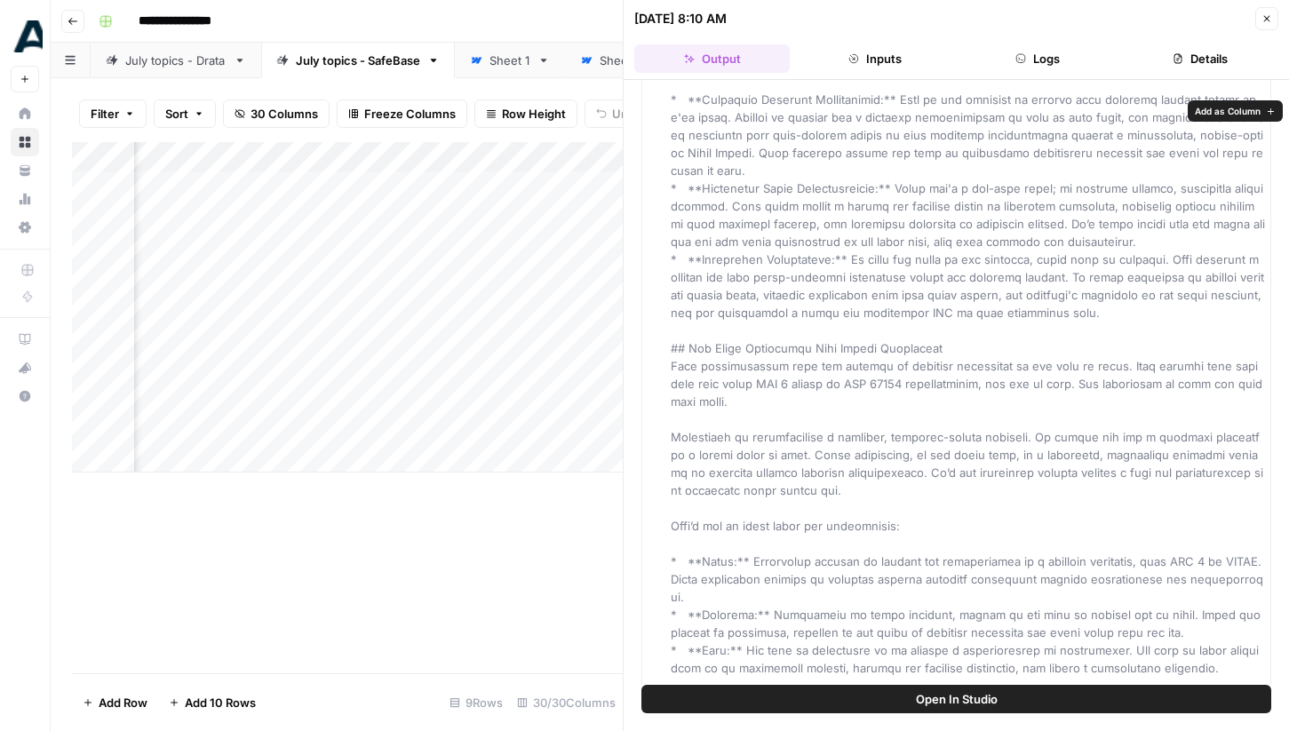
drag, startPoint x: 725, startPoint y: 139, endPoint x: 859, endPoint y: 730, distance: 606.6
click at [859, 730] on div "Hover on an element to add it as a column Add All Columns More options Article …" at bounding box center [956, 405] width 665 height 651
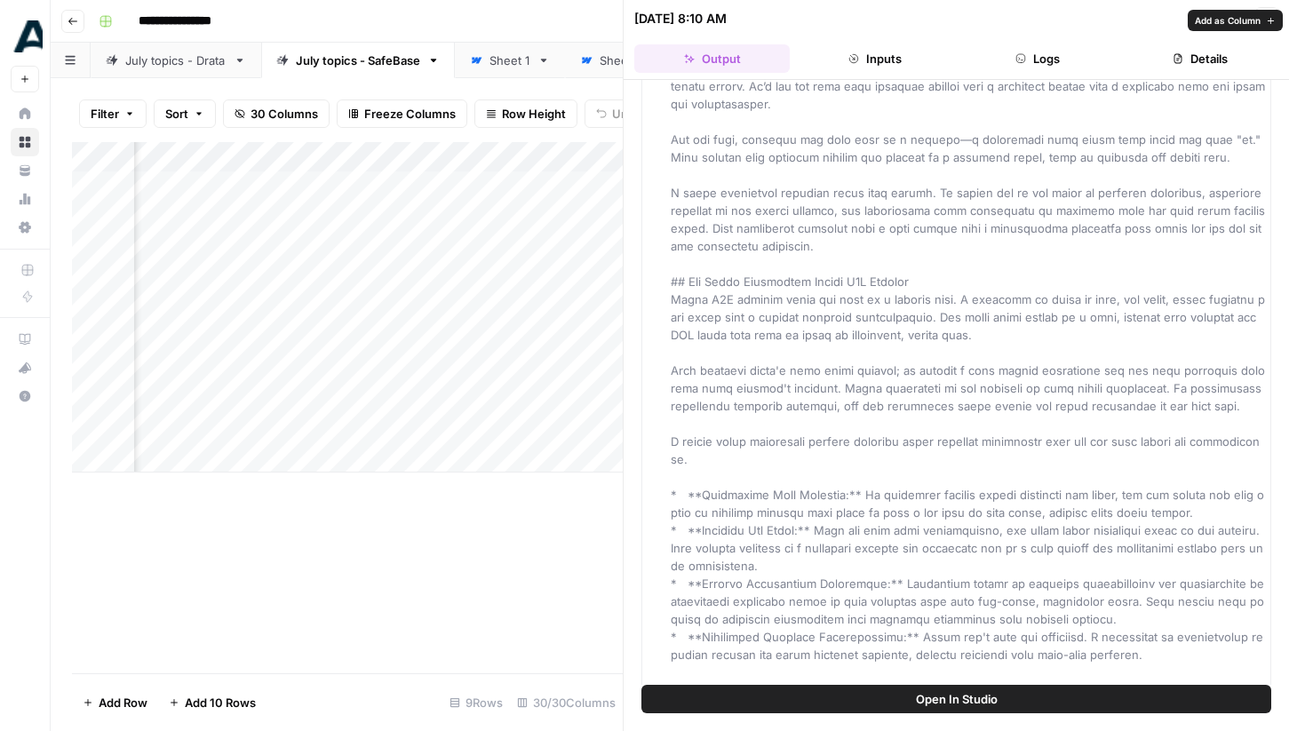
scroll to position [0, 0]
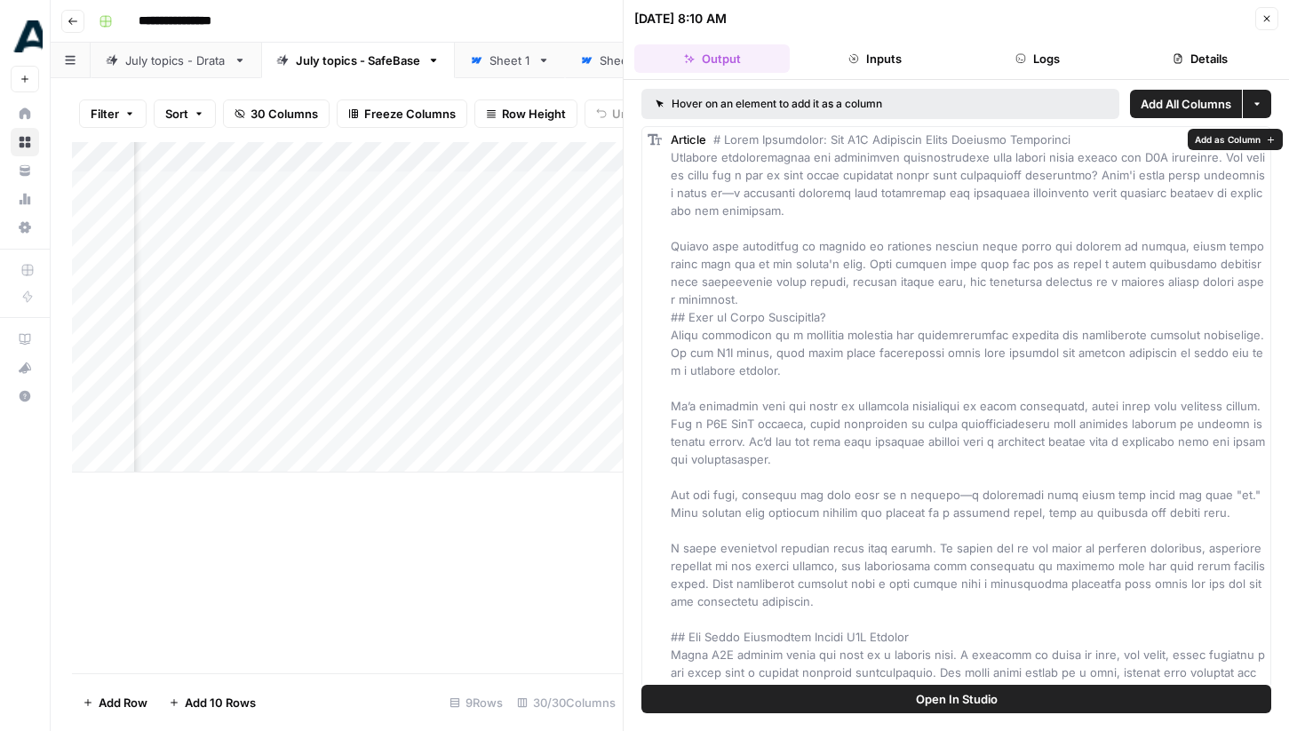
copy div "Trust Management: How B2B Companies Build Customer Confidence Security question…"
click at [1266, 14] on icon "button" at bounding box center [1266, 18] width 11 height 11
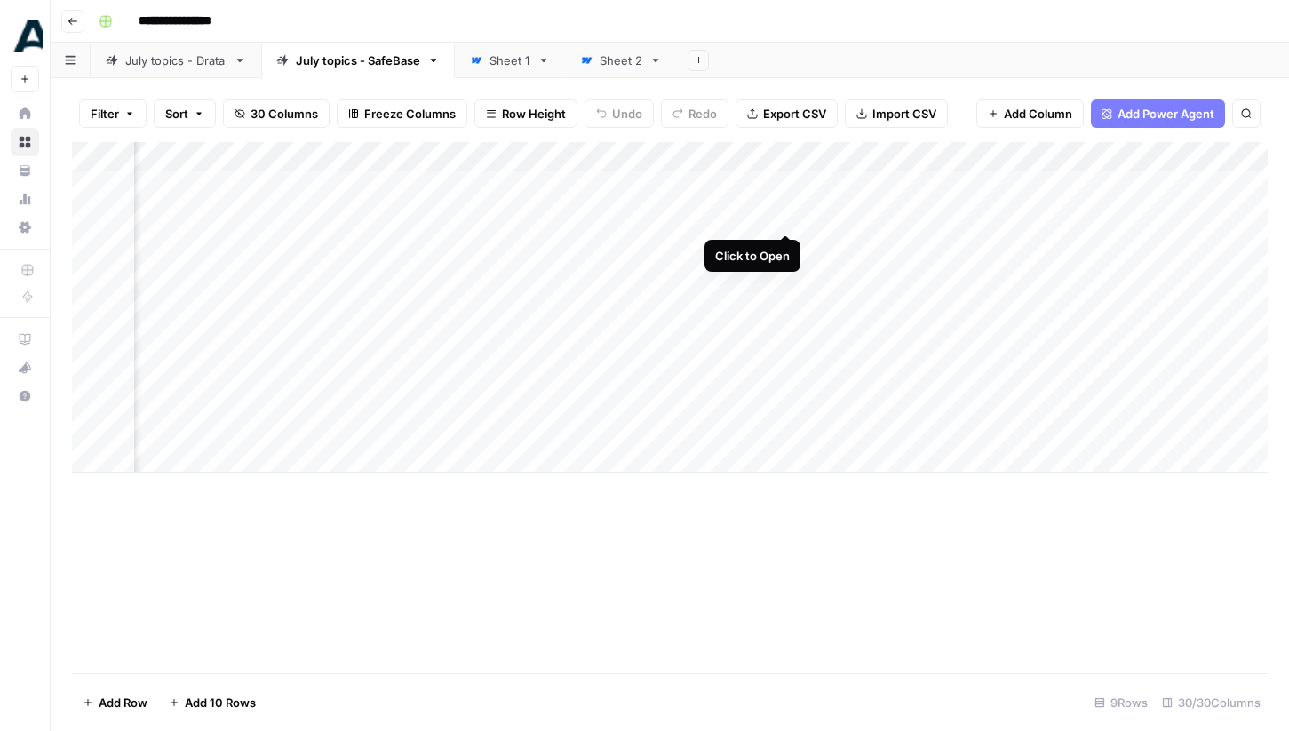
click at [780, 214] on div "Add Column" at bounding box center [670, 307] width 1196 height 330
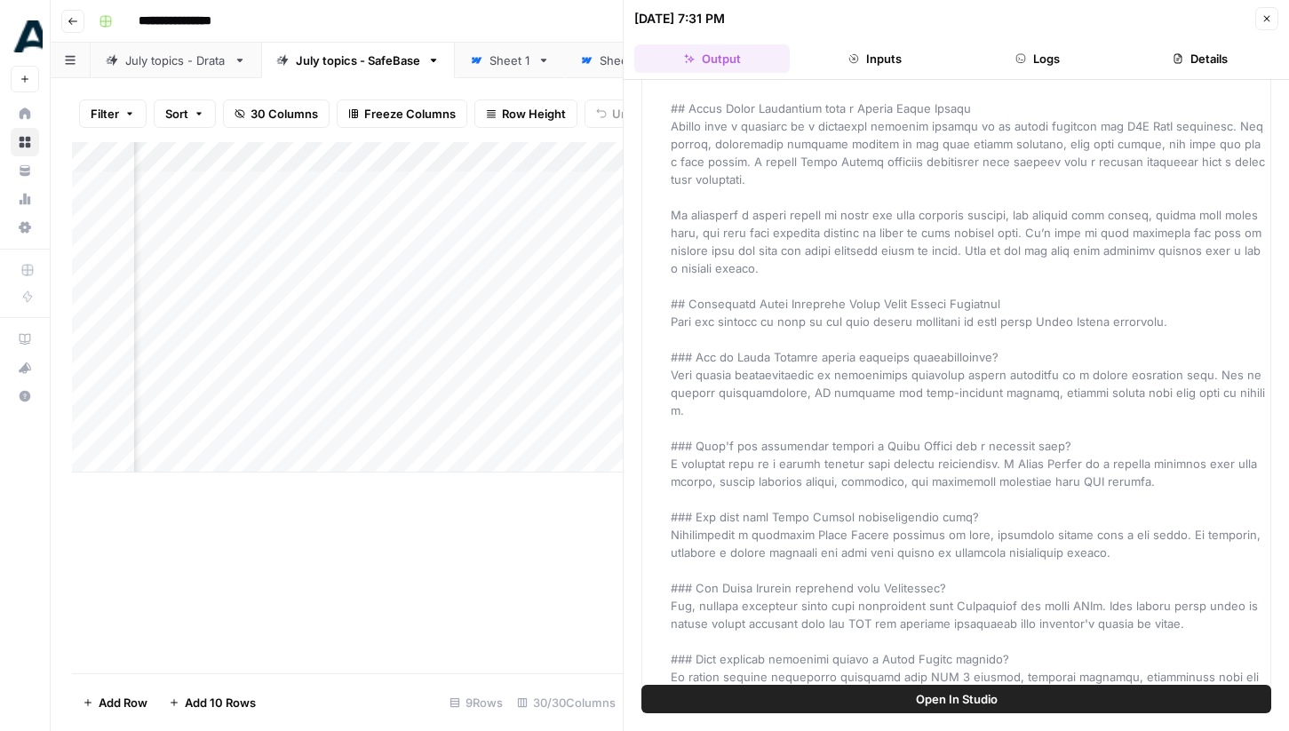
scroll to position [2726, 0]
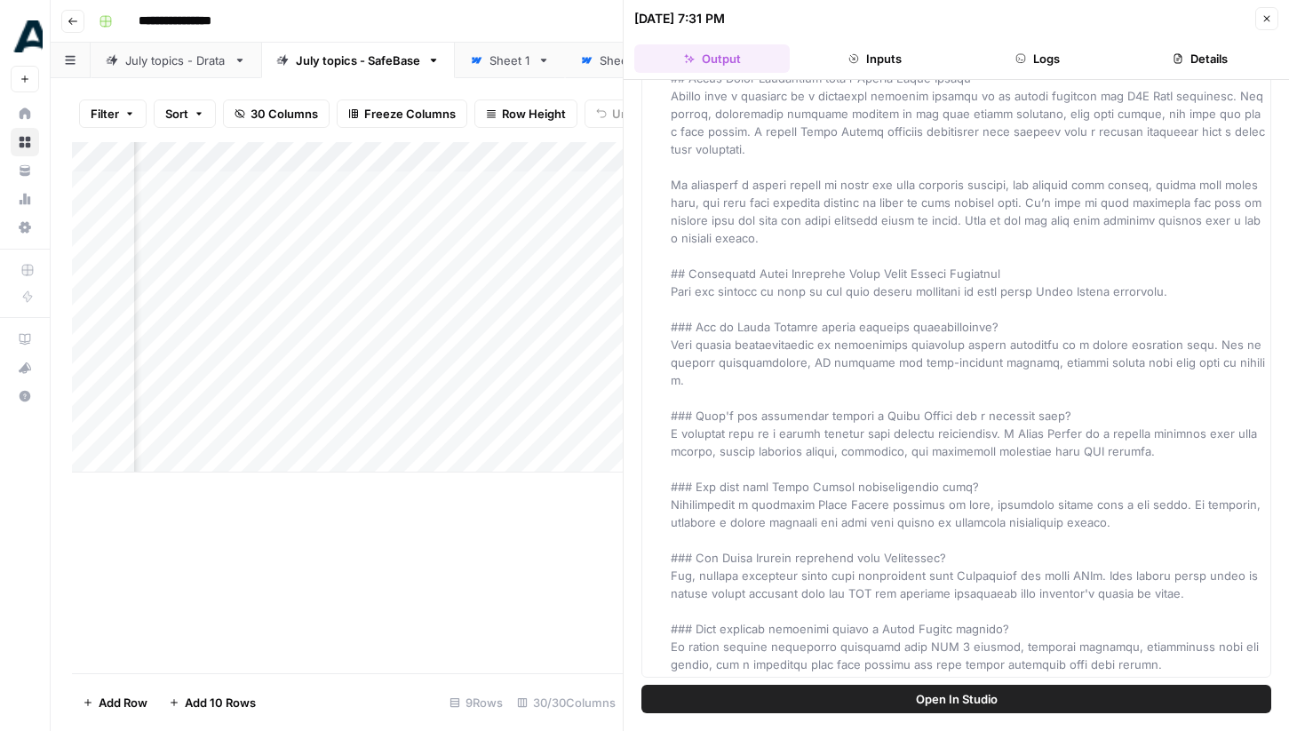
drag, startPoint x: 711, startPoint y: 139, endPoint x: 996, endPoint y: 670, distance: 602.4
copy div "# Trust Center Platforms: How Modern B2B Companies Build Buyer Confidence Secur…"
click at [1266, 20] on icon "button" at bounding box center [1266, 18] width 11 height 11
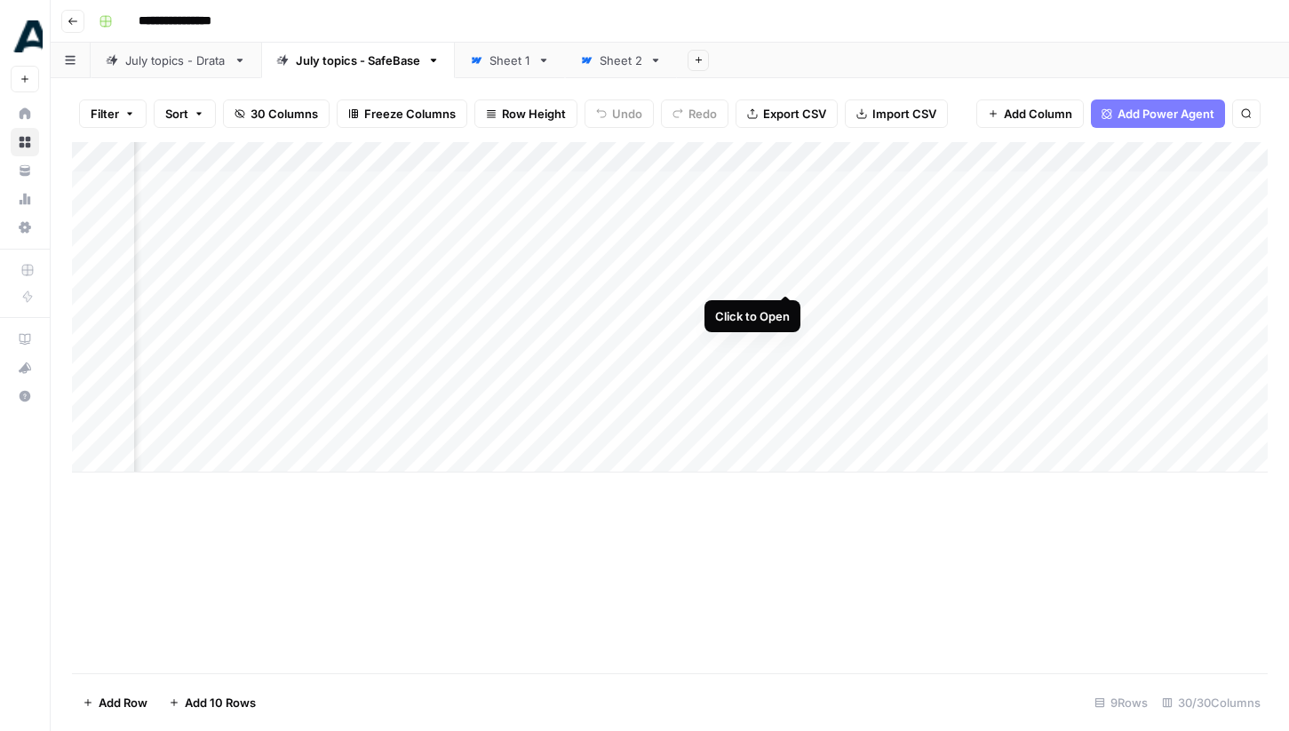
click at [784, 274] on div "Add Column" at bounding box center [670, 307] width 1196 height 330
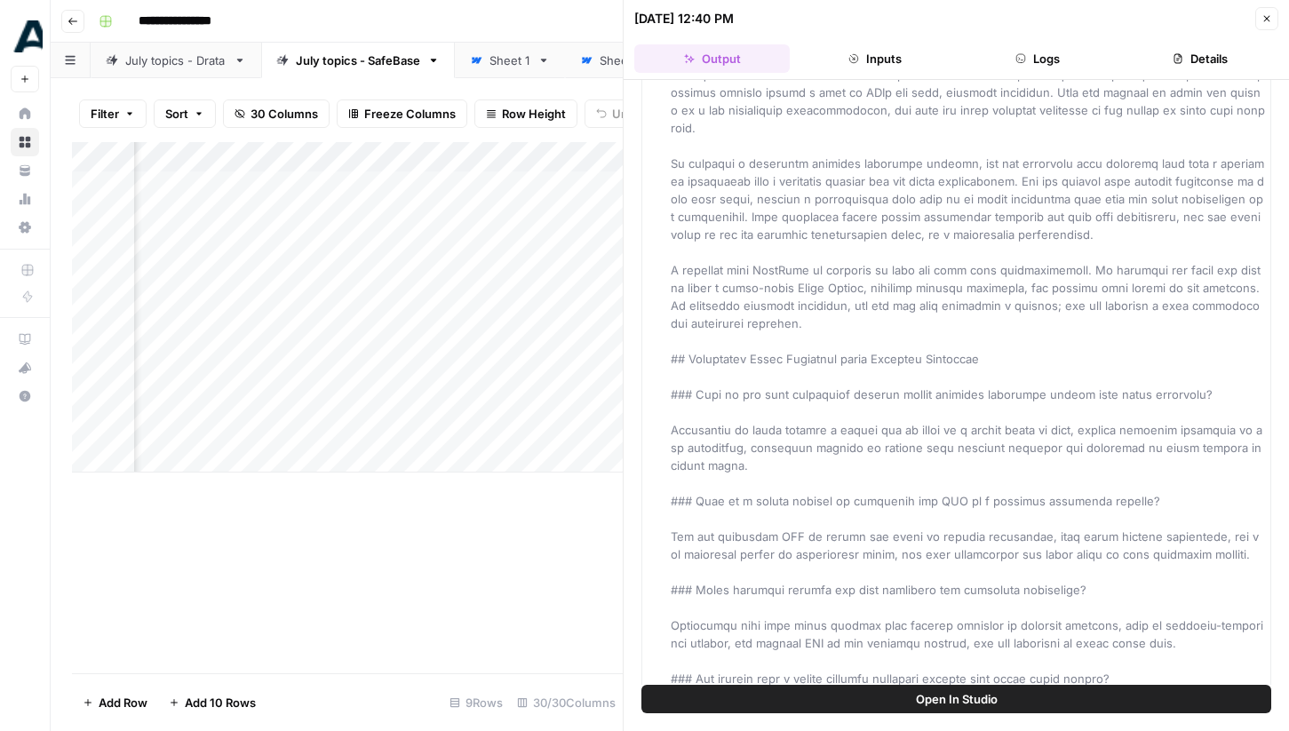
scroll to position [3259, 0]
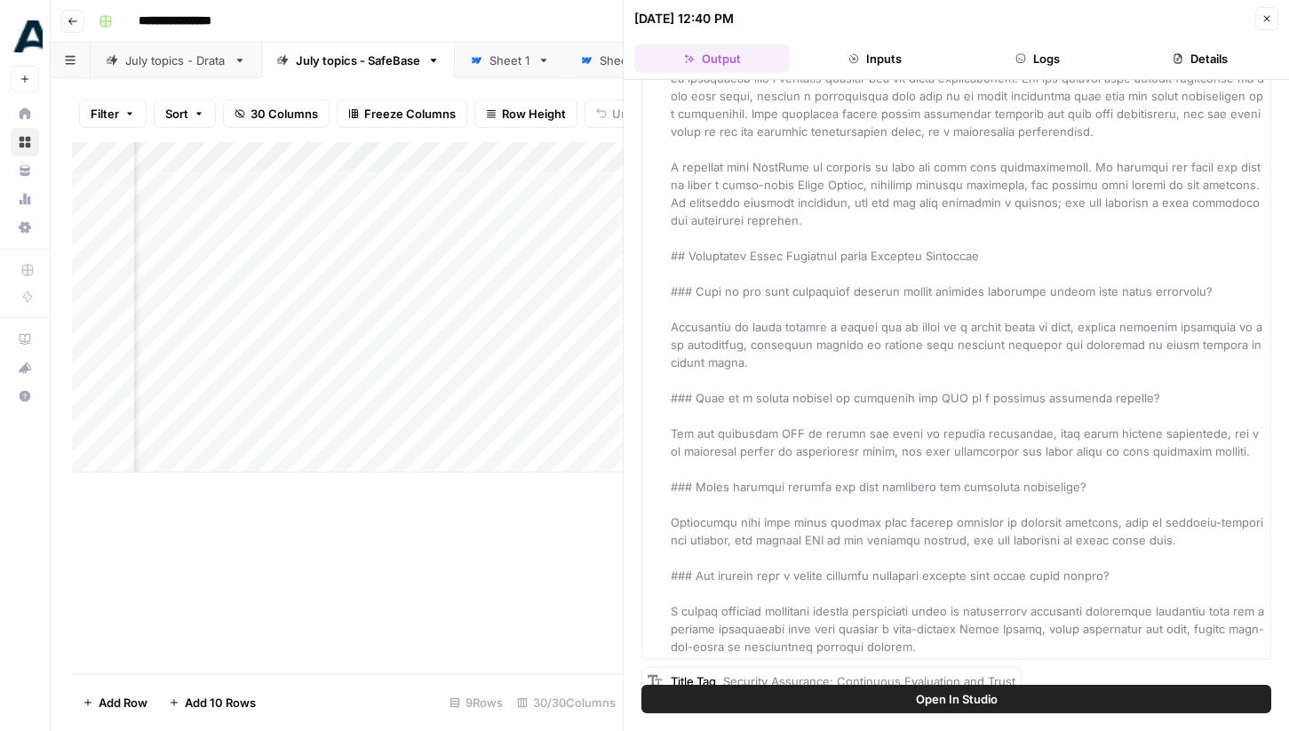
drag, startPoint x: 713, startPoint y: 138, endPoint x: 883, endPoint y: 730, distance: 616.3
click at [883, 730] on div "Hover on an element to add it as a column Add All Columns More options Article …" at bounding box center [956, 405] width 665 height 651
copy div "# Measuring Security Assurance: Beyond Compliance to Business Impact Picture th…"
click at [1273, 17] on button "Close" at bounding box center [1266, 18] width 23 height 23
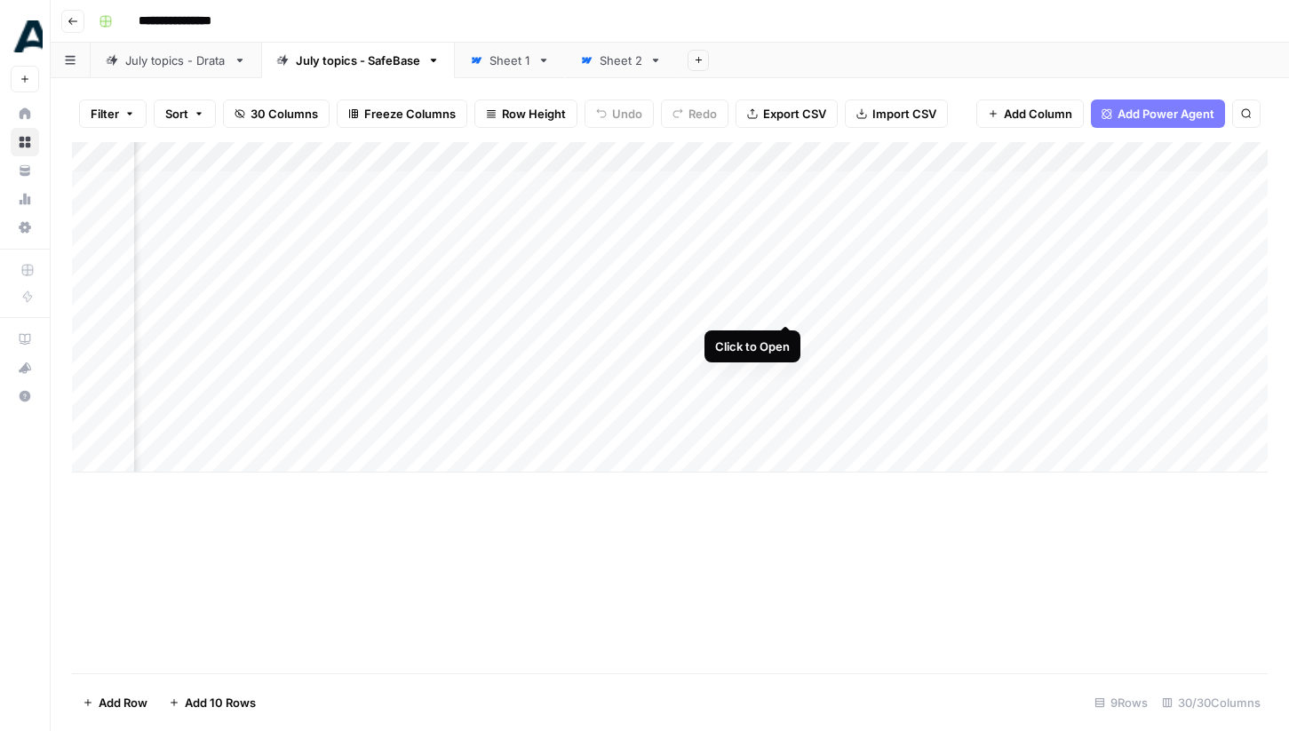
click at [786, 308] on div "Add Column" at bounding box center [670, 307] width 1196 height 330
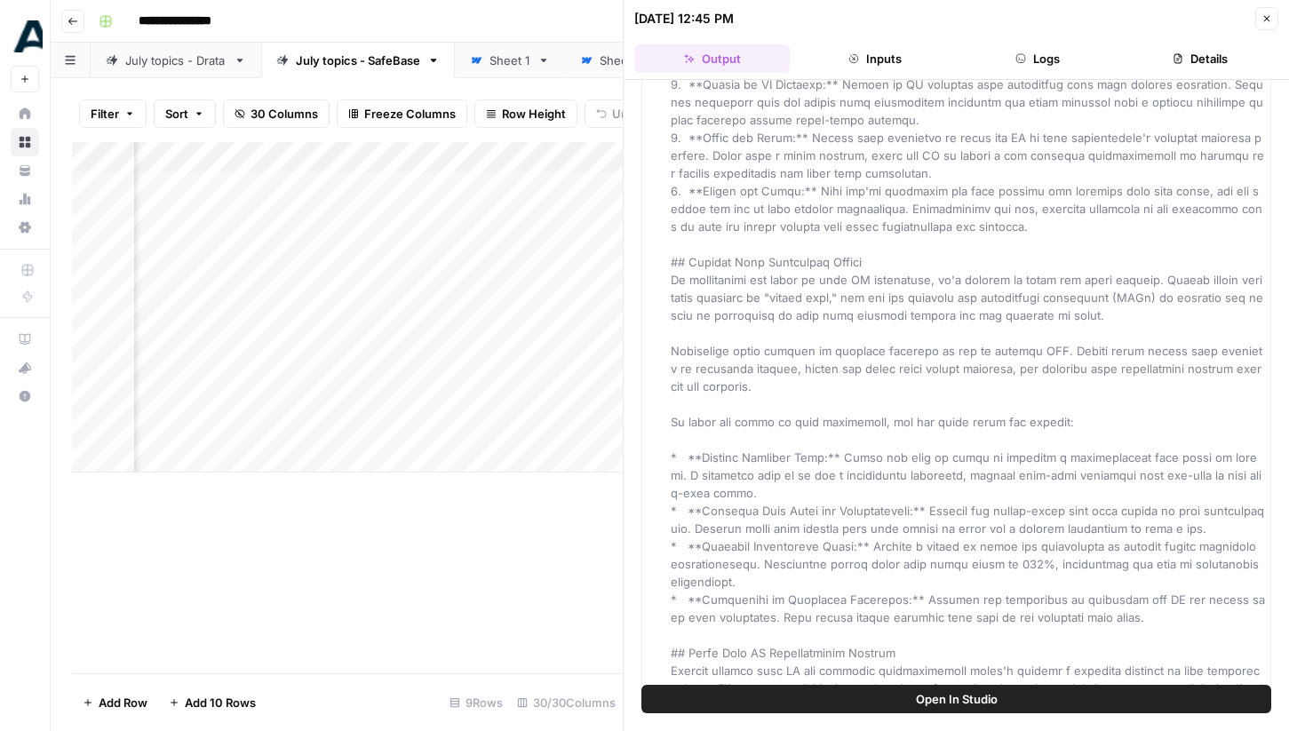
scroll to position [2744, 0]
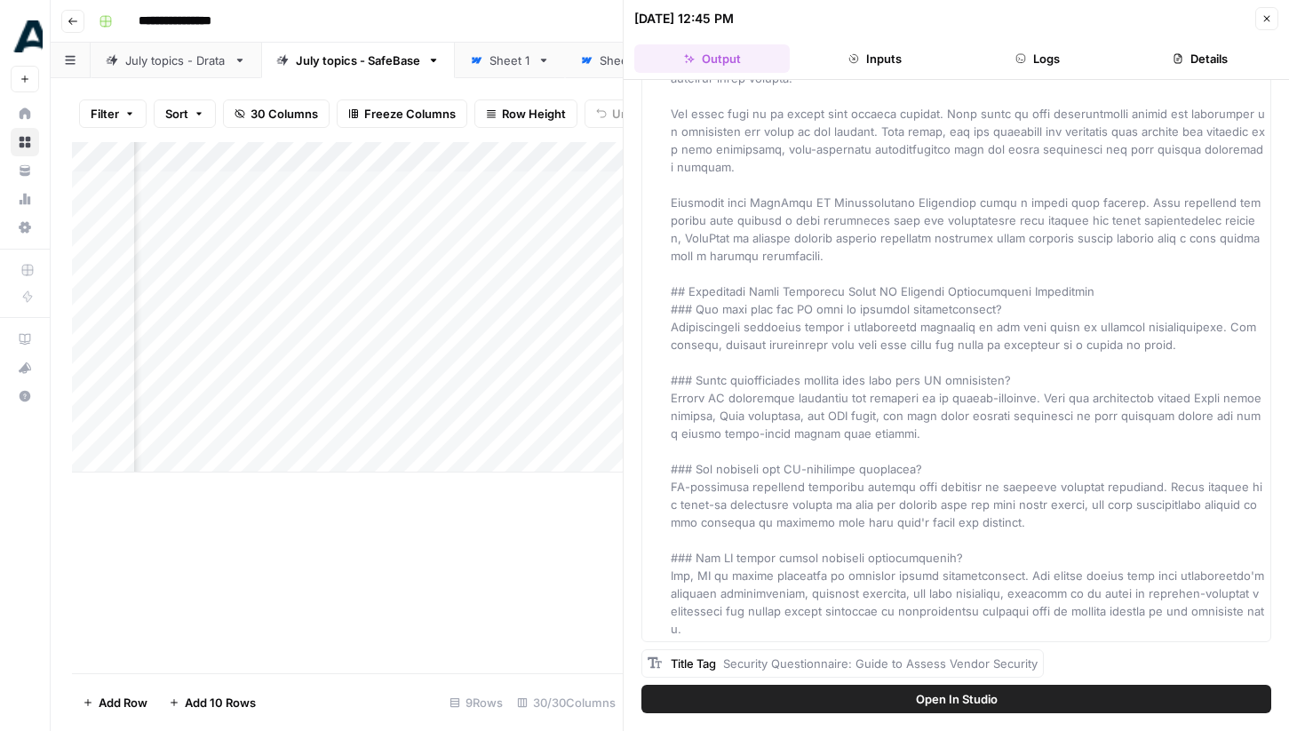
drag, startPoint x: 711, startPoint y: 137, endPoint x: 856, endPoint y: 730, distance: 611.0
click at [856, 730] on div "Hover on an element to add it as a column Add All Columns More options Article …" at bounding box center [956, 405] width 665 height 651
copy div "# Security Questionnaire Bottlenecks: Where AI Automation Delivers Results Secu…"
click at [1272, 18] on button "Close" at bounding box center [1266, 18] width 23 height 23
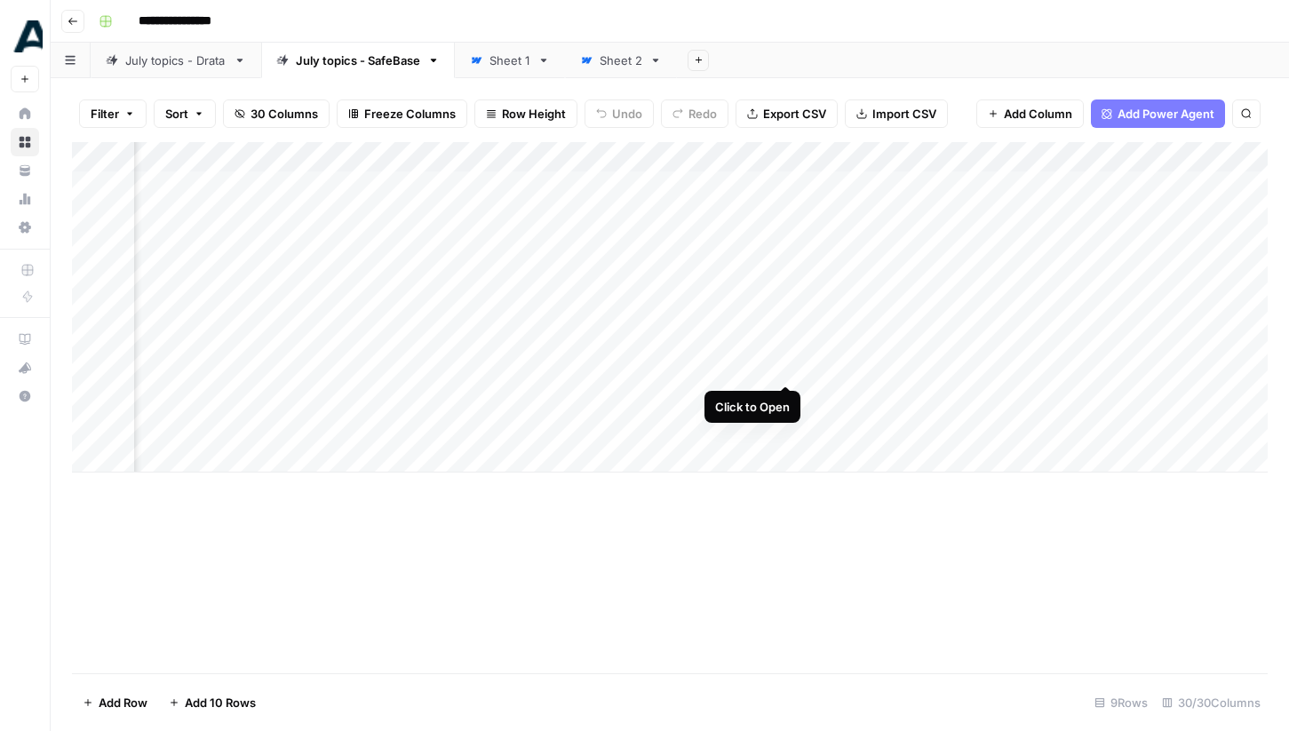
click at [784, 370] on div "Add Column" at bounding box center [670, 307] width 1196 height 330
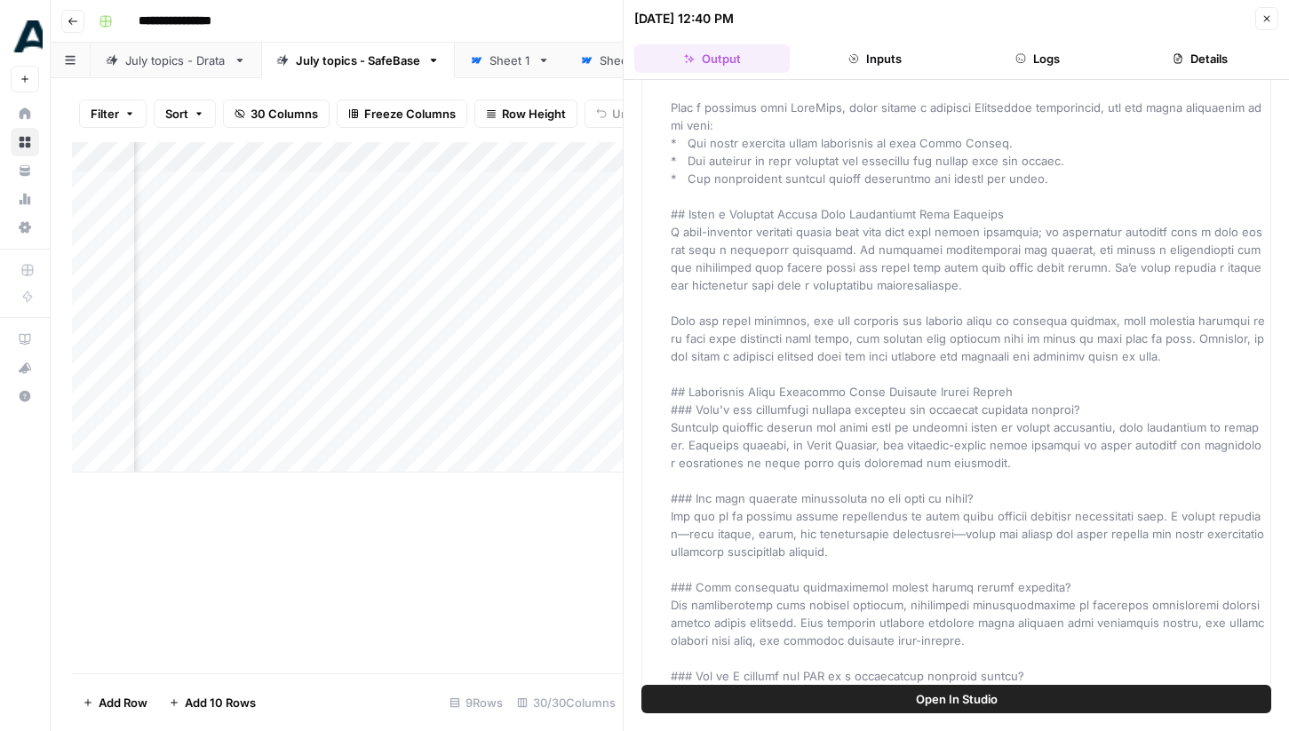
scroll to position [3898, 0]
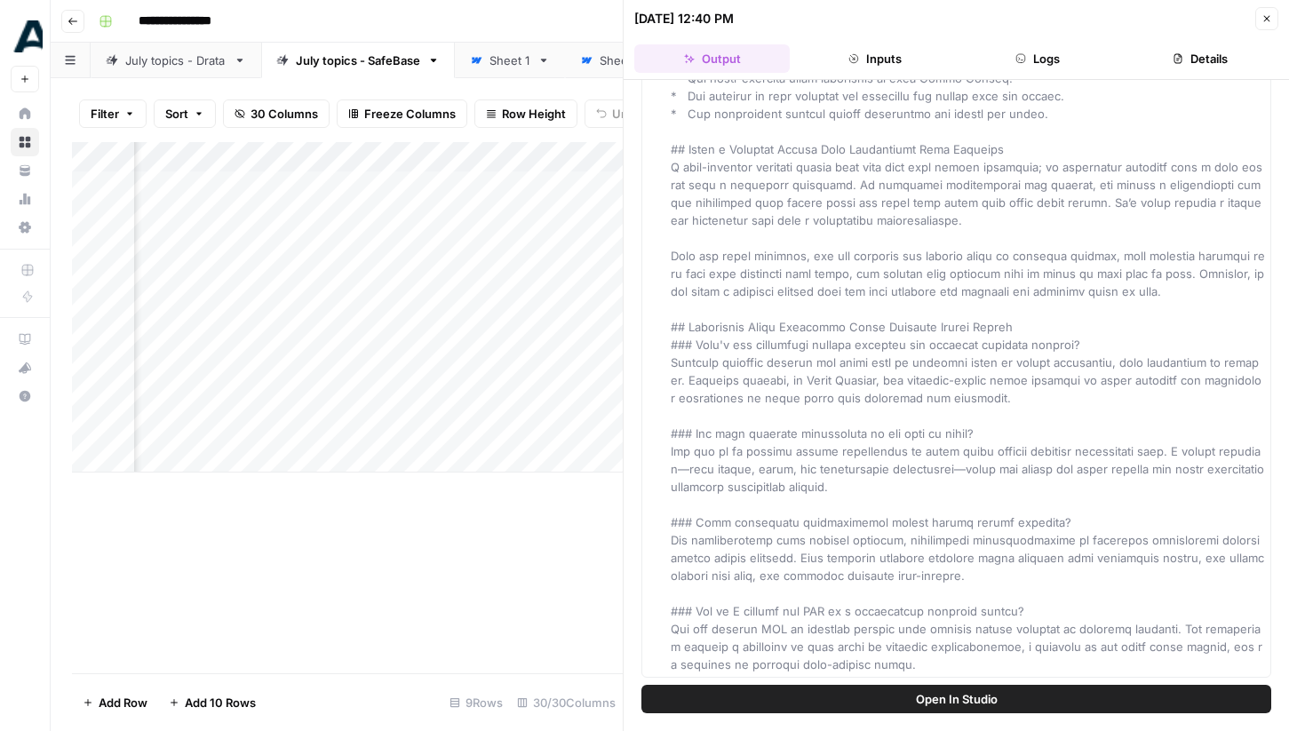
drag, startPoint x: 705, startPoint y: 140, endPoint x: 952, endPoint y: 730, distance: 639.4
click at [952, 730] on div "Hover on an element to add it as a column Add All Columns More options Article …" at bounding box center [956, 405] width 665 height 651
copy div "# Security Portal Design: Balancing Transparency With Protection Picture this: …"
